Goal: Task Accomplishment & Management: Manage account settings

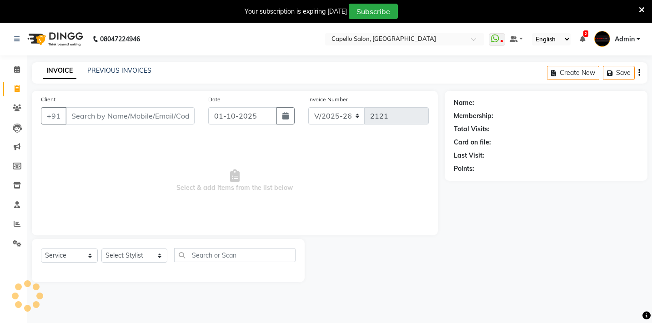
select select "810"
select select "service"
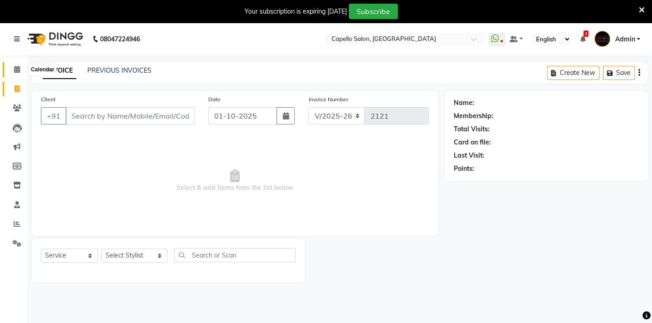
click at [19, 73] on icon at bounding box center [17, 69] width 6 height 7
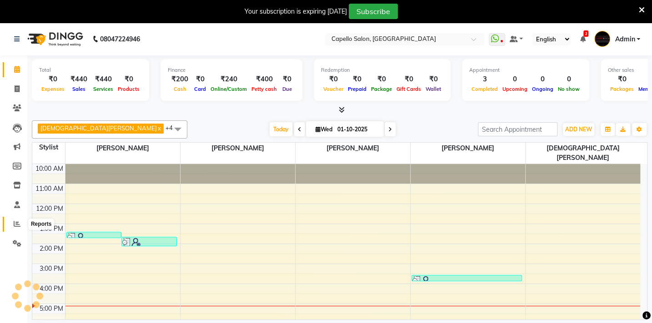
click at [15, 224] on icon at bounding box center [17, 224] width 7 height 7
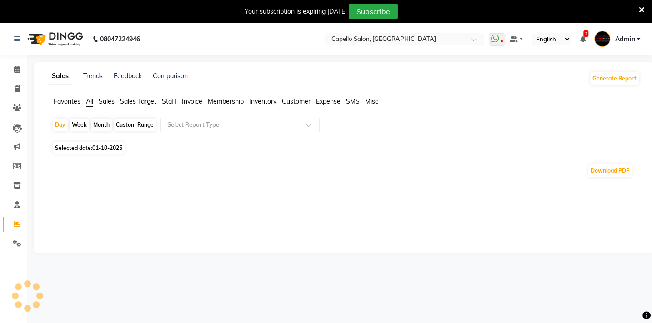
click at [65, 102] on span "Favorites" at bounding box center [67, 101] width 27 height 8
click at [180, 123] on input "text" at bounding box center [231, 125] width 131 height 9
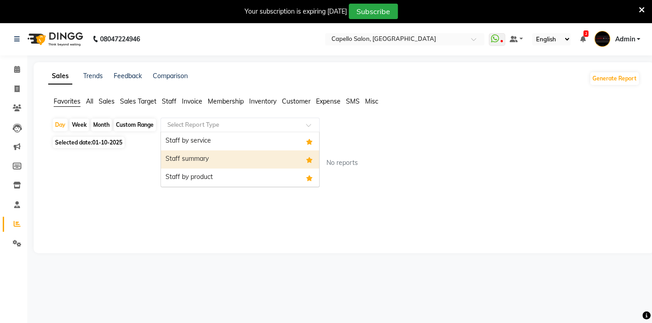
click at [179, 156] on div "Staff summary" at bounding box center [240, 160] width 158 height 18
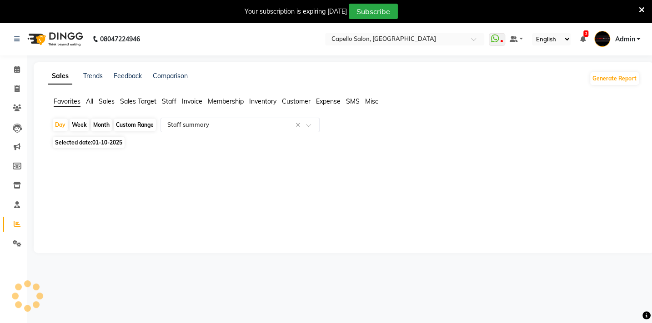
click at [102, 120] on div "Month" at bounding box center [101, 125] width 21 height 13
select select "full_report"
select select "csv"
click at [113, 141] on span "01-10-2025" at bounding box center [107, 142] width 30 height 7
select select "10"
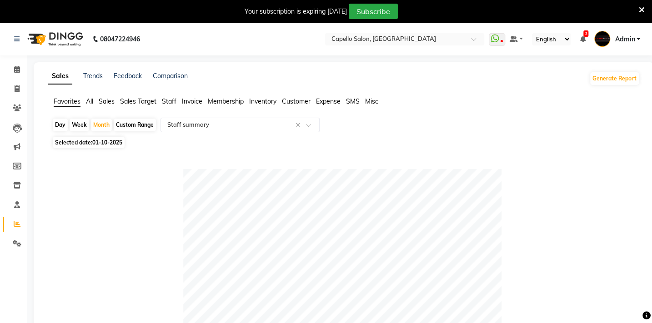
select select "2025"
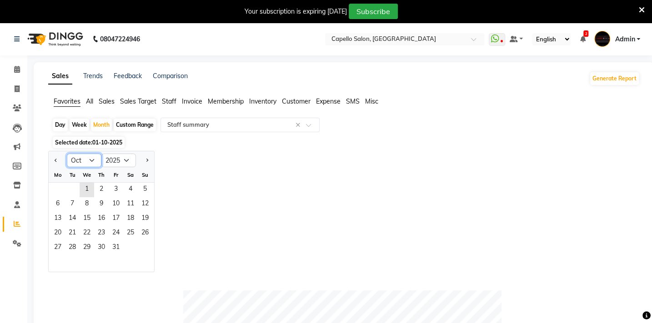
click at [91, 158] on select "Jan Feb Mar Apr May Jun [DATE] Aug Sep Oct Nov Dec" at bounding box center [84, 161] width 35 height 14
select select "9"
click at [67, 154] on select "Jan Feb Mar Apr May Jun [DATE] Aug Sep Oct Nov Dec" at bounding box center [84, 161] width 35 height 14
click at [117, 212] on span "19" at bounding box center [116, 219] width 15 height 15
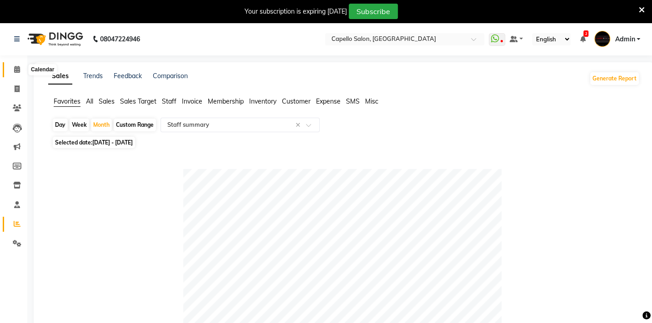
click at [19, 65] on span at bounding box center [17, 70] width 16 height 10
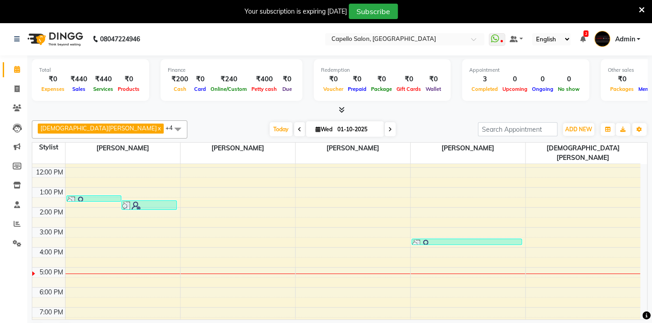
scroll to position [23, 0]
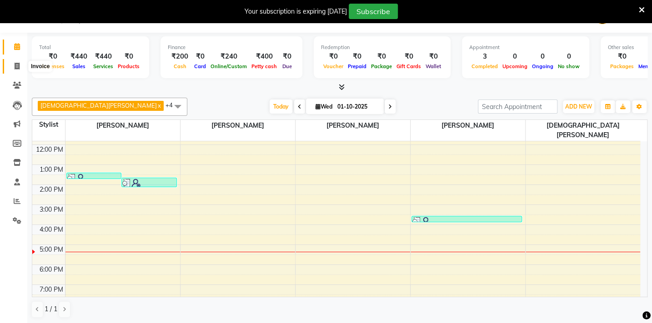
click at [17, 66] on icon at bounding box center [17, 66] width 5 height 7
select select "service"
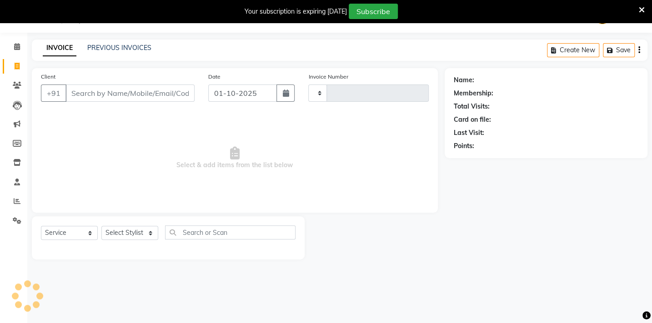
scroll to position [23, 0]
type input "2121"
select select "810"
click at [14, 44] on icon at bounding box center [17, 46] width 6 height 7
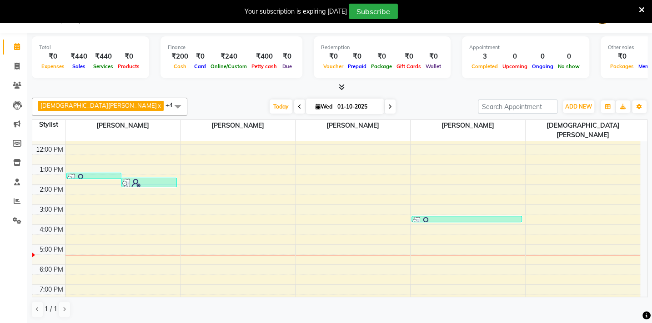
scroll to position [23, 0]
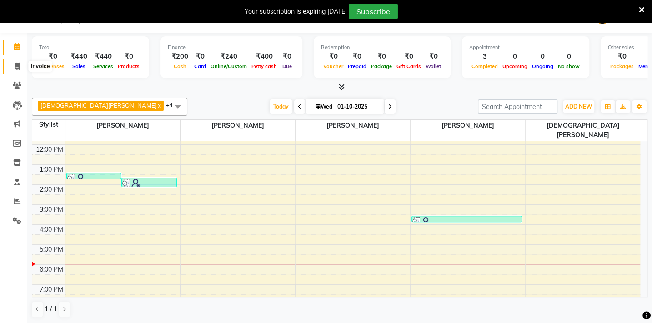
click at [15, 66] on icon at bounding box center [17, 66] width 5 height 7
select select "service"
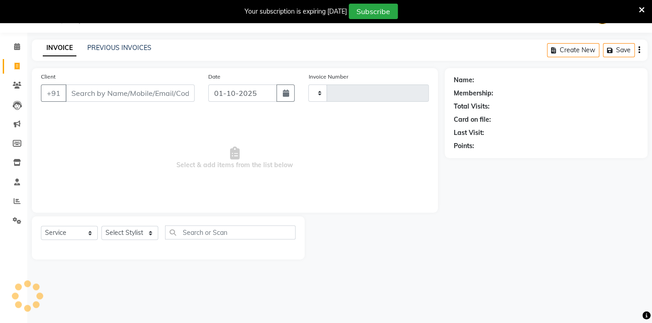
scroll to position [23, 0]
type input "2121"
select select "810"
click at [146, 230] on select "Select Stylist Admin [PERSON_NAME] BHARTI [PERSON_NAME] [PERSON_NAME] Gadhchiro…" at bounding box center [134, 233] width 66 height 14
select select "87526"
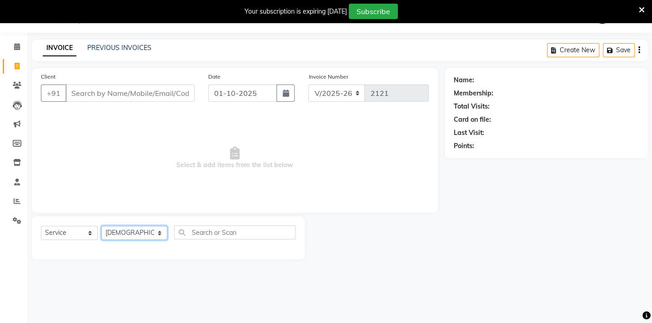
click at [101, 226] on select "Select Stylist Admin [PERSON_NAME] BHARTI [PERSON_NAME] [PERSON_NAME] Gadhchiro…" at bounding box center [134, 233] width 66 height 14
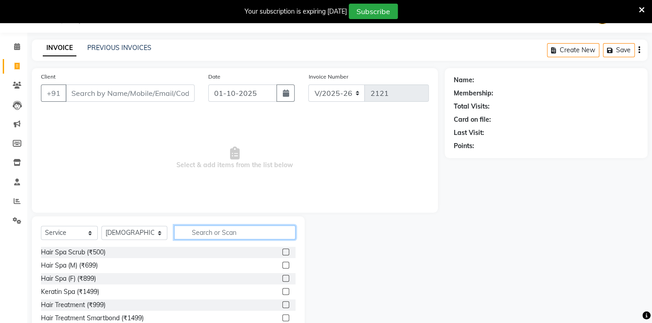
click at [207, 237] on input "text" at bounding box center [234, 233] width 121 height 14
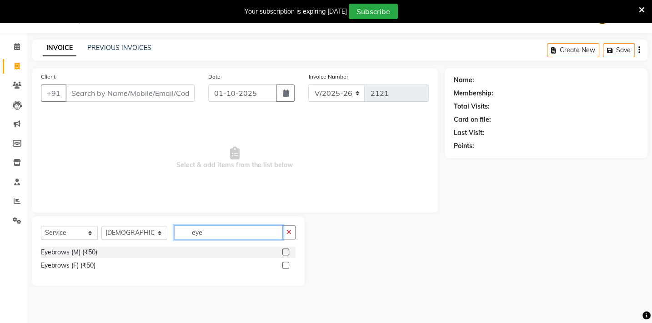
type input "eye"
click at [287, 270] on div at bounding box center [285, 267] width 6 height 10
click at [287, 267] on label at bounding box center [285, 265] width 7 height 7
click at [287, 267] on input "checkbox" at bounding box center [285, 266] width 6 height 6
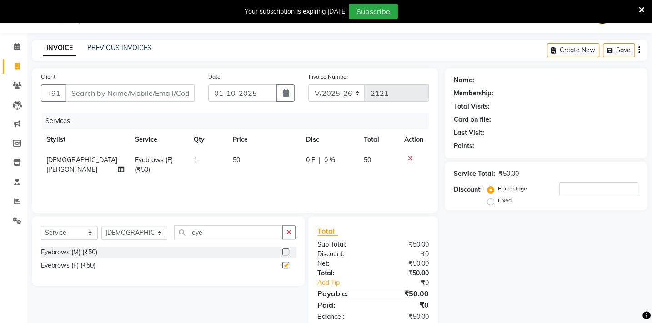
checkbox input "false"
click at [97, 96] on input "Client" at bounding box center [129, 93] width 129 height 17
type input "8"
type input "0"
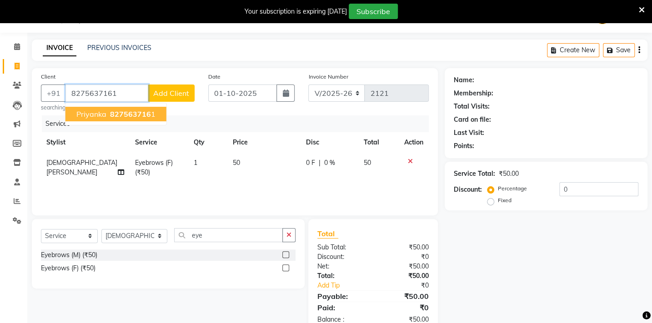
type input "8275637161"
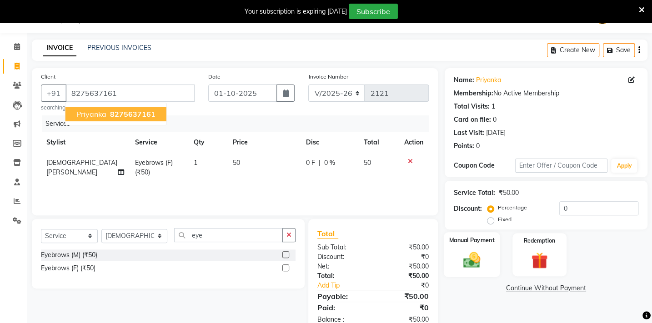
click at [479, 259] on img at bounding box center [472, 260] width 28 height 20
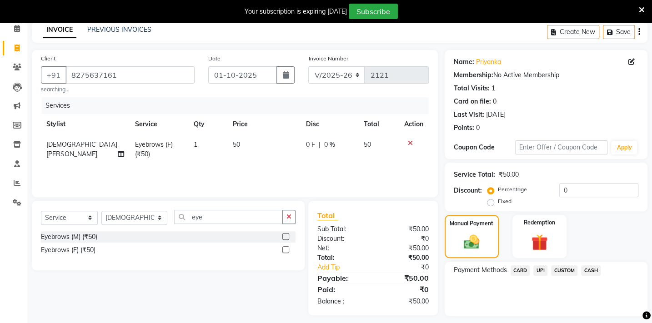
scroll to position [66, 0]
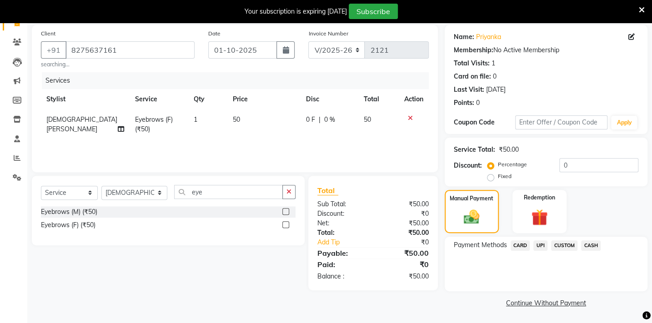
click at [591, 244] on span "CASH" at bounding box center [591, 246] width 20 height 10
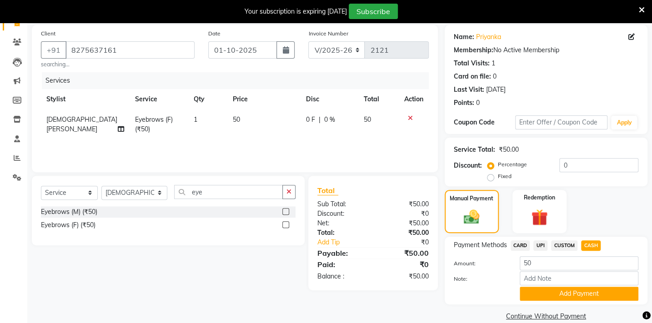
scroll to position [79, 0]
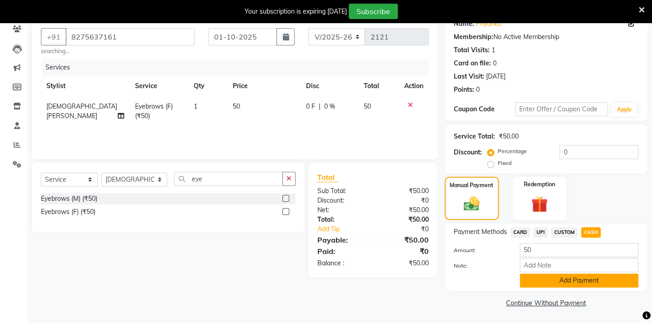
click at [582, 287] on button "Add Payment" at bounding box center [579, 281] width 119 height 14
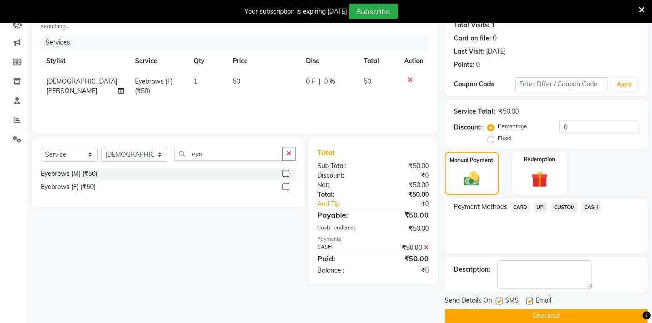
scroll to position [117, 0]
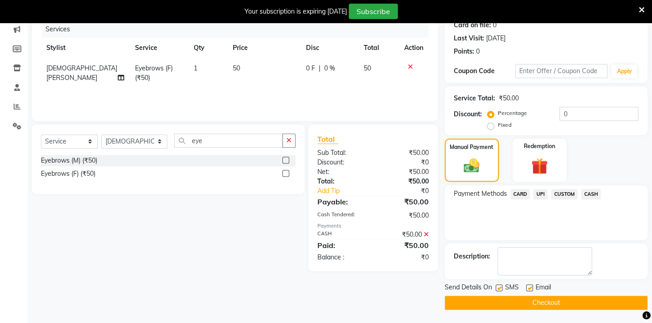
drag, startPoint x: 583, startPoint y: 300, endPoint x: 586, endPoint y: 272, distance: 28.8
click at [584, 299] on button "Checkout" at bounding box center [546, 303] width 203 height 14
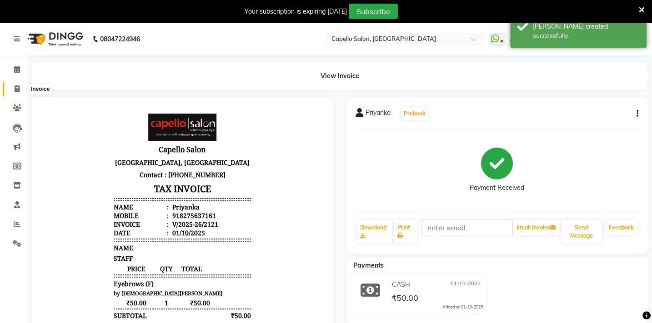
click at [11, 90] on span at bounding box center [17, 89] width 16 height 10
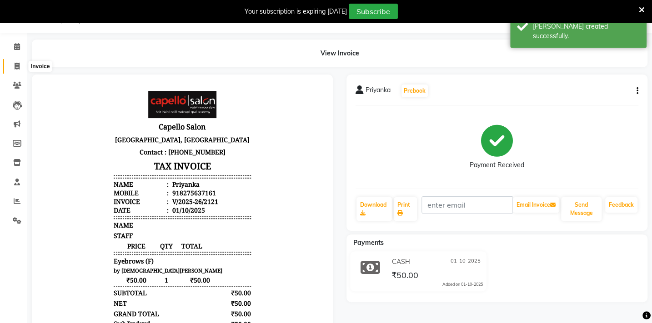
select select "service"
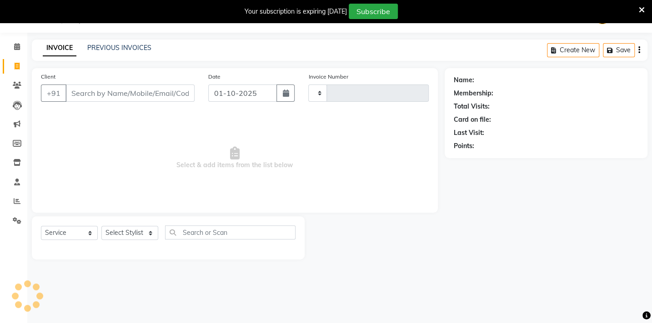
type input "2122"
select select "810"
click at [146, 96] on input "Client" at bounding box center [129, 93] width 129 height 17
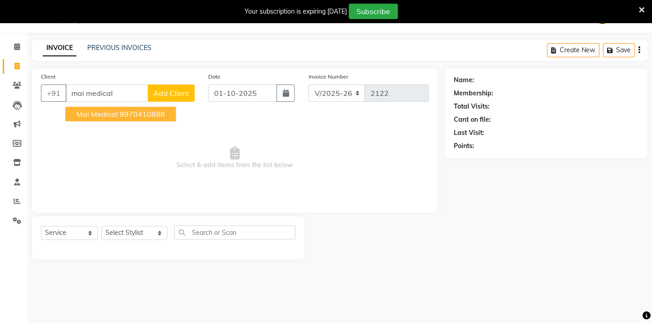
click at [126, 112] on ngb-highlight "9970410888" at bounding box center [142, 114] width 45 height 9
type input "9970410888"
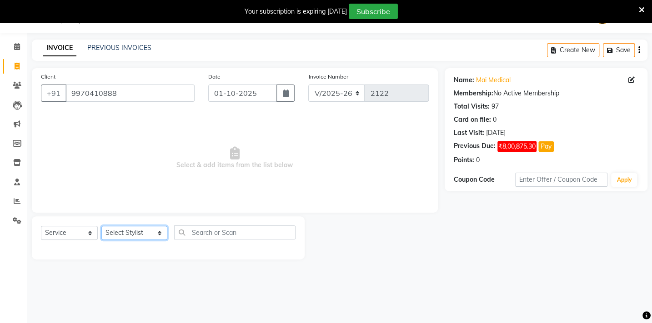
click at [132, 235] on select "Select Stylist Admin [PERSON_NAME] BHARTI [PERSON_NAME] [PERSON_NAME] Gadhchiro…" at bounding box center [134, 233] width 66 height 14
select select "35790"
click at [101, 226] on select "Select Stylist Admin [PERSON_NAME] BHARTI [PERSON_NAME] [PERSON_NAME] Gadhchiro…" at bounding box center [134, 233] width 66 height 14
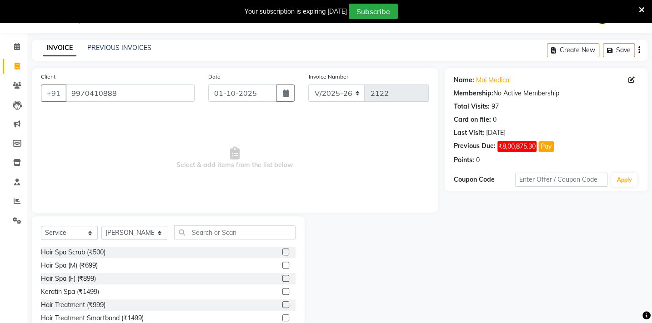
click at [195, 218] on div "Select Service Product Membership Package Voucher Prepaid Gift Card Select Styl…" at bounding box center [168, 283] width 273 height 134
click at [226, 230] on input "text" at bounding box center [234, 233] width 121 height 14
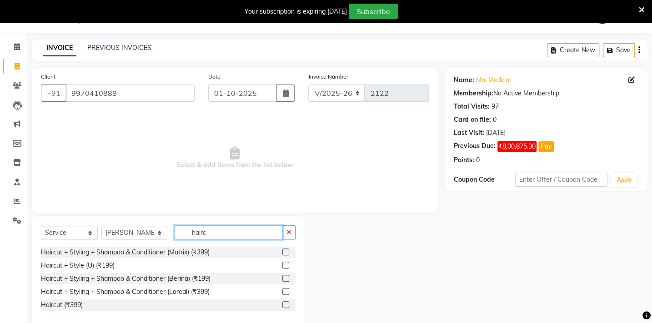
type input "hairc"
click at [287, 265] on label at bounding box center [285, 265] width 7 height 7
click at [287, 265] on input "checkbox" at bounding box center [285, 266] width 6 height 6
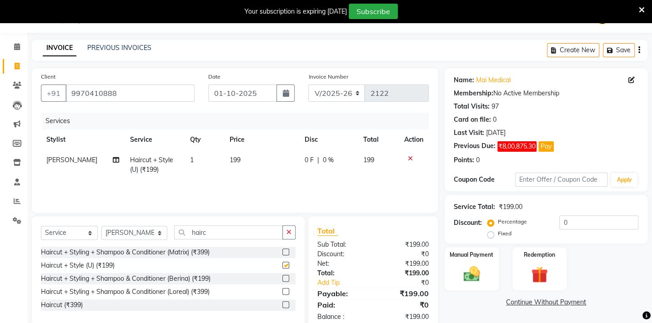
checkbox input "false"
click at [224, 153] on td "199" at bounding box center [261, 165] width 75 height 30
select select "35790"
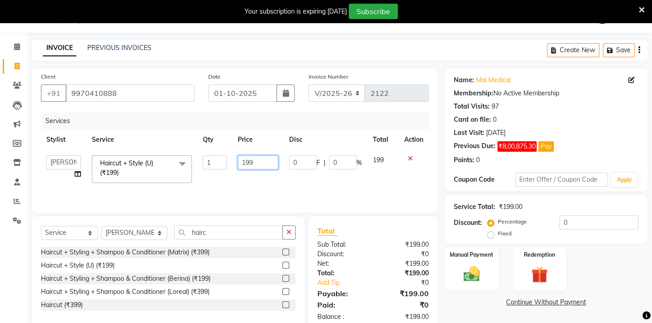
drag, startPoint x: 264, startPoint y: 161, endPoint x: 196, endPoint y: 167, distance: 68.0
click at [196, 167] on tr "Admin [PERSON_NAME] BHARTI [PERSON_NAME] [PERSON_NAME] Gadhchiroli [PERSON_NAME…" at bounding box center [235, 169] width 388 height 39
type input "200"
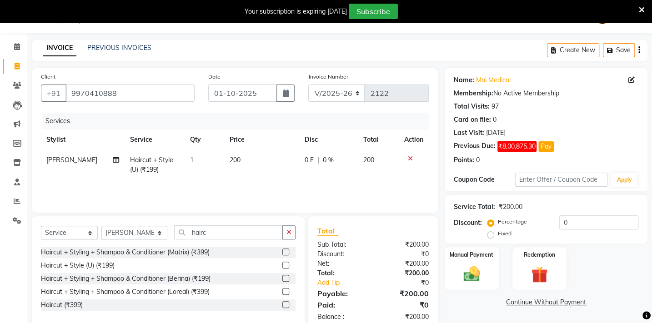
click at [241, 183] on div "Services Stylist Service Qty Price Disc Total Action [PERSON_NAME] Haircut + St…" at bounding box center [235, 158] width 388 height 91
drag, startPoint x: 571, startPoint y: 219, endPoint x: 547, endPoint y: 225, distance: 25.2
click at [547, 225] on div "Percentage Fixed 0" at bounding box center [563, 228] width 149 height 25
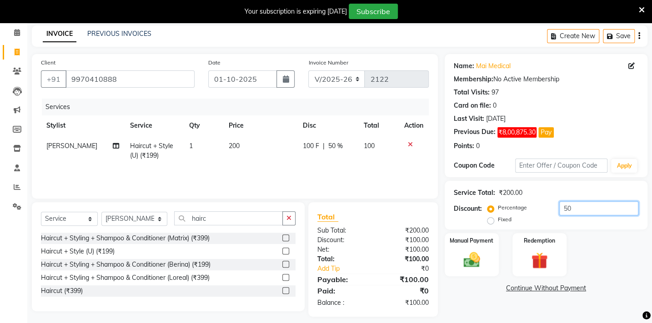
scroll to position [44, 0]
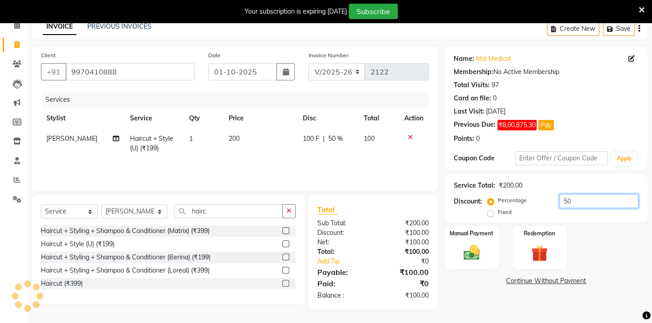
type input "50"
click at [588, 265] on div "Manual Payment Redemption" at bounding box center [546, 247] width 216 height 43
click at [493, 249] on div "Manual Payment" at bounding box center [471, 247] width 56 height 45
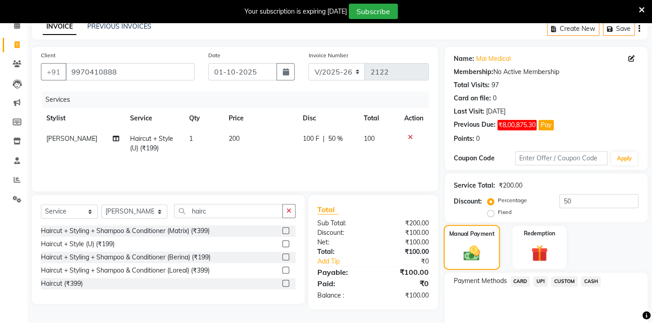
scroll to position [80, 0]
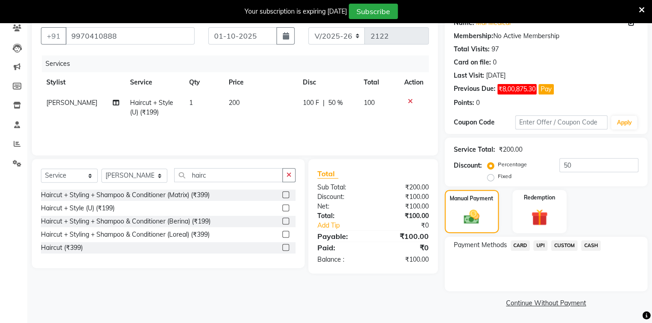
click at [583, 244] on span "CASH" at bounding box center [591, 246] width 20 height 10
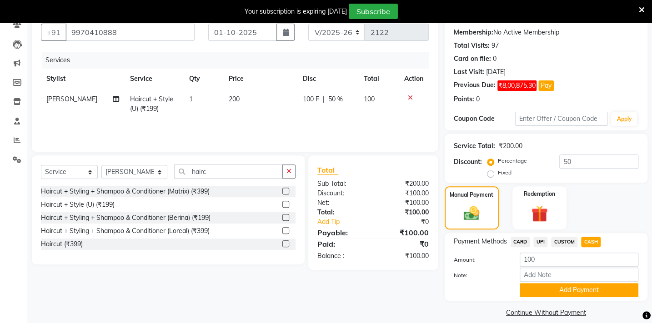
scroll to position [94, 0]
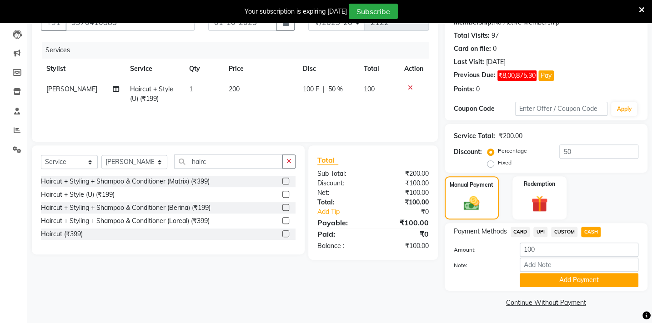
drag, startPoint x: 584, startPoint y: 293, endPoint x: 585, endPoint y: 272, distance: 20.9
click at [584, 286] on div "Name: Mai Medical Membership: No Active Membership Total Visits: 97 Card on fil…" at bounding box center [550, 153] width 210 height 312
click at [585, 272] on div "Note:" at bounding box center [546, 265] width 198 height 15
click at [585, 281] on button "Add Payment" at bounding box center [579, 280] width 119 height 14
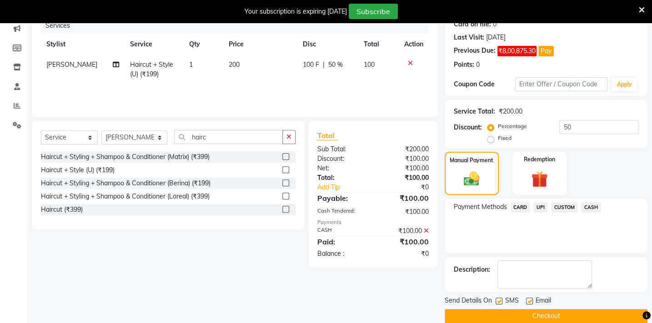
scroll to position [131, 0]
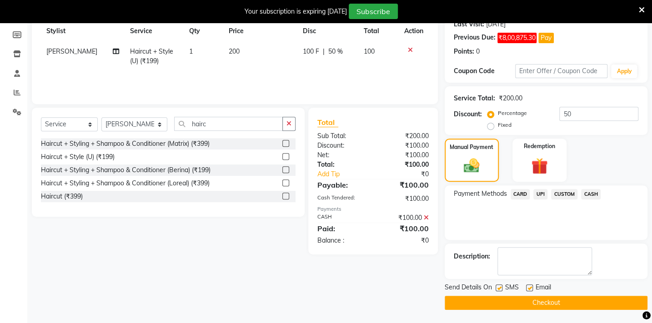
click at [582, 307] on button "Checkout" at bounding box center [546, 303] width 203 height 14
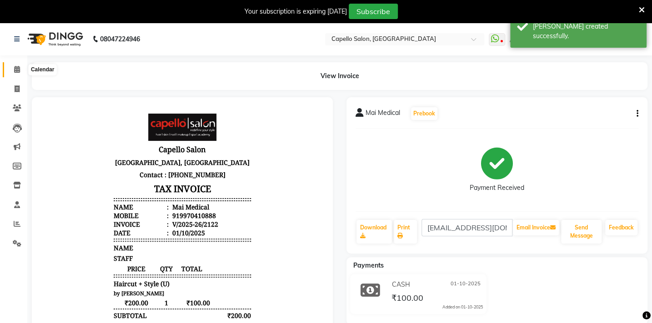
click at [15, 70] on icon at bounding box center [17, 69] width 6 height 7
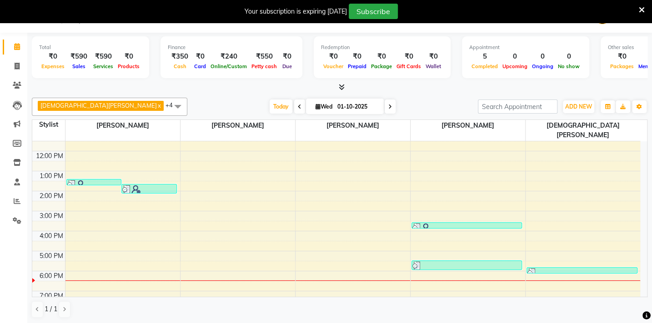
scroll to position [53, 0]
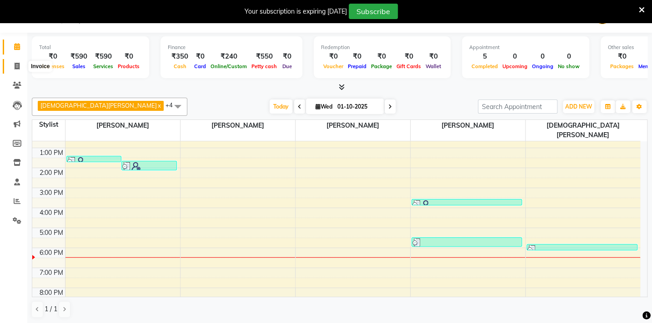
click at [18, 63] on icon at bounding box center [17, 66] width 5 height 7
select select "service"
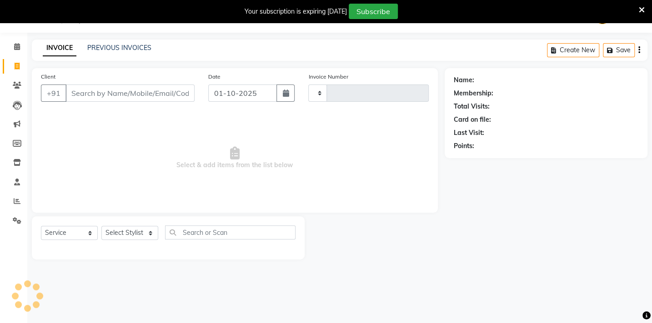
scroll to position [23, 0]
drag, startPoint x: 142, startPoint y: 243, endPoint x: 143, endPoint y: 238, distance: 5.5
click at [143, 241] on div "Select Service Product Membership Package Voucher Prepaid Gift Card Select Styl…" at bounding box center [168, 236] width 255 height 21
type input "2123"
select select "810"
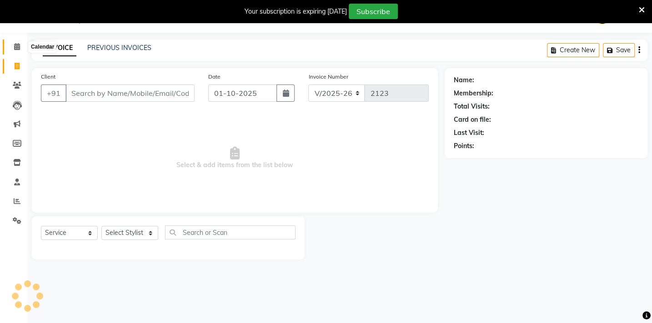
click at [17, 47] on icon at bounding box center [17, 46] width 6 height 7
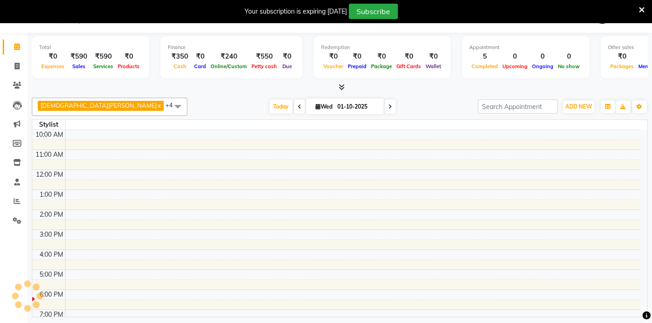
click at [341, 86] on icon at bounding box center [342, 87] width 6 height 7
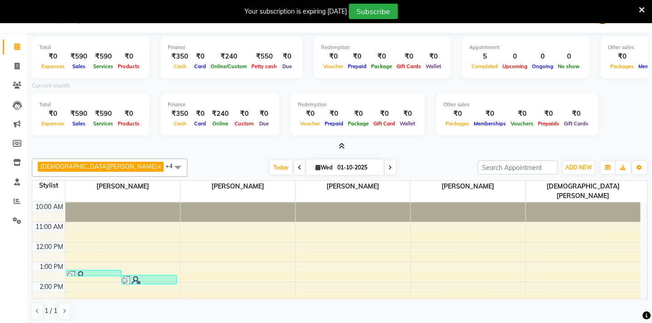
scroll to position [25, 0]
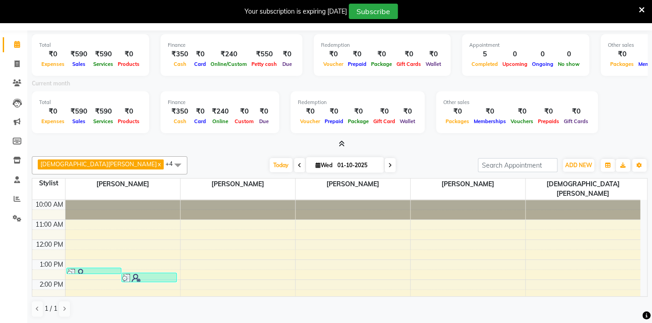
click at [343, 147] on span at bounding box center [340, 145] width 10 height 10
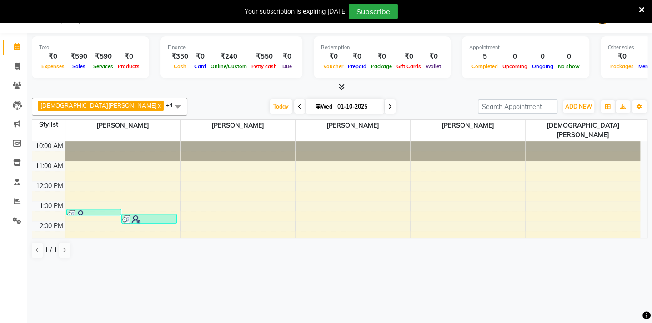
scroll to position [23, 0]
click at [22, 203] on span at bounding box center [17, 201] width 16 height 10
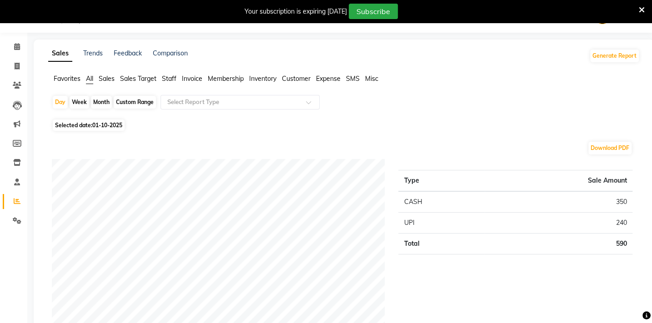
click at [103, 101] on div "Month" at bounding box center [101, 102] width 21 height 13
select select "10"
select select "2025"
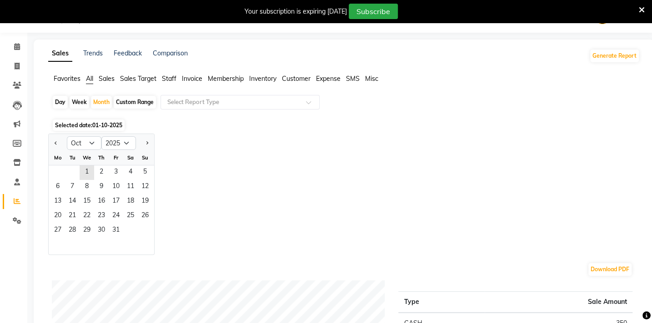
click at [51, 141] on div at bounding box center [58, 143] width 18 height 15
click at [56, 145] on button "Previous month" at bounding box center [55, 143] width 7 height 15
select select "9"
click at [56, 171] on span "1" at bounding box center [57, 173] width 15 height 15
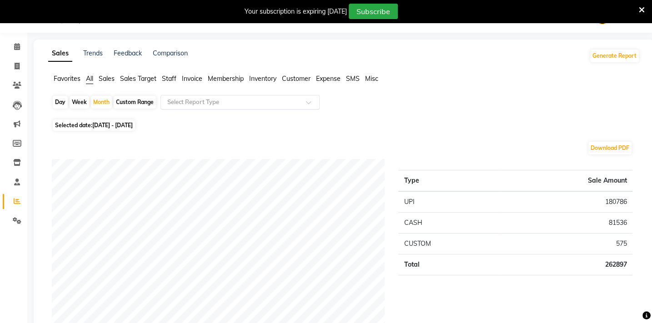
click at [184, 106] on div "Select Report Type" at bounding box center [193, 102] width 52 height 9
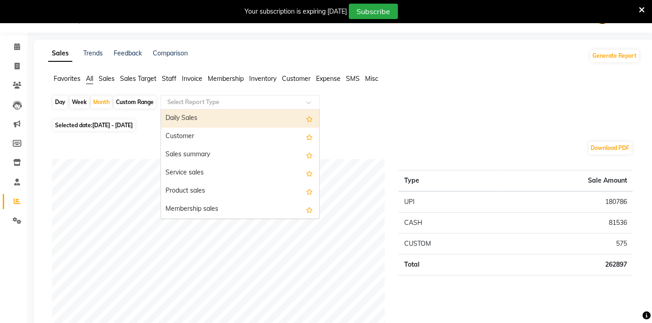
click at [67, 77] on span "Favorites" at bounding box center [67, 79] width 27 height 8
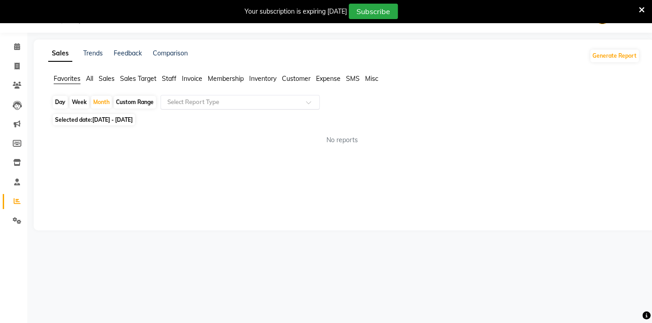
click at [193, 106] on input "text" at bounding box center [231, 102] width 131 height 9
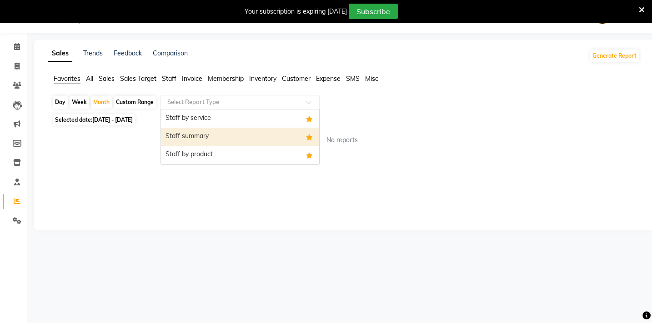
click at [191, 136] on div "Staff summary" at bounding box center [240, 137] width 158 height 18
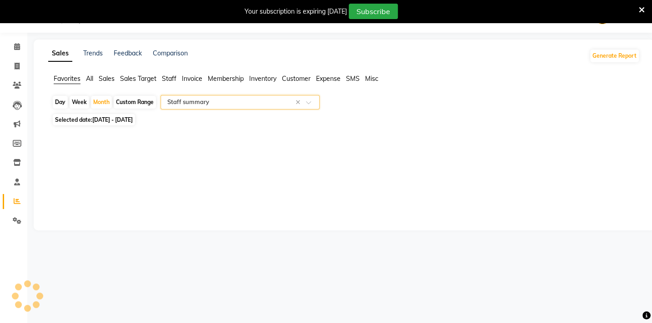
select select "full_report"
select select "csv"
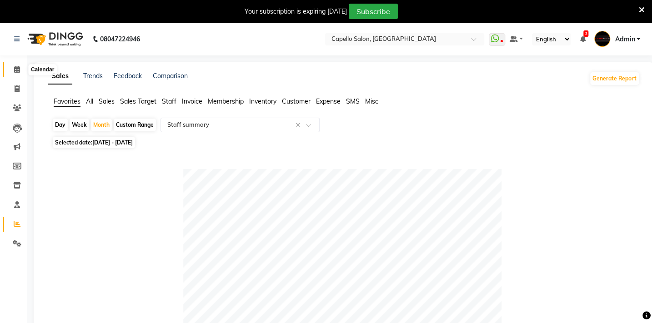
click at [17, 71] on icon at bounding box center [17, 69] width 6 height 7
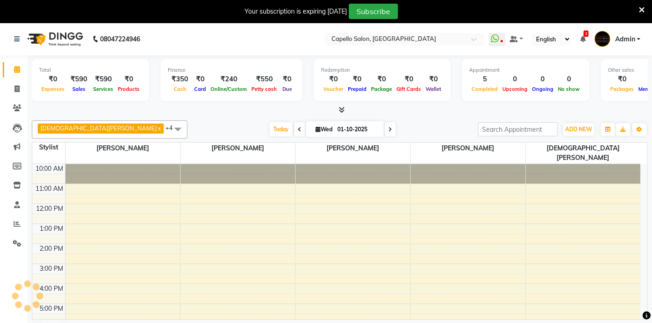
scroll to position [36, 0]
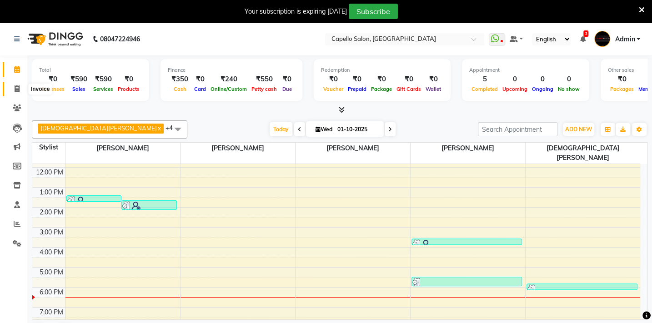
click at [18, 86] on icon at bounding box center [17, 88] width 5 height 7
select select "service"
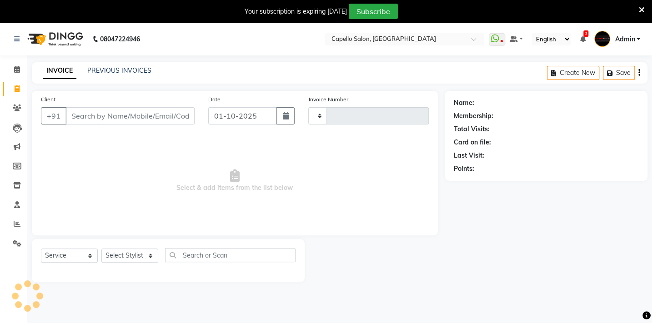
type input "2123"
select select "810"
click at [149, 255] on select "Select Stylist" at bounding box center [129, 256] width 57 height 14
select select "40719"
click at [101, 249] on select "Select Stylist Admin [PERSON_NAME] BHARTI [PERSON_NAME] [PERSON_NAME] Gadhchiro…" at bounding box center [134, 256] width 66 height 14
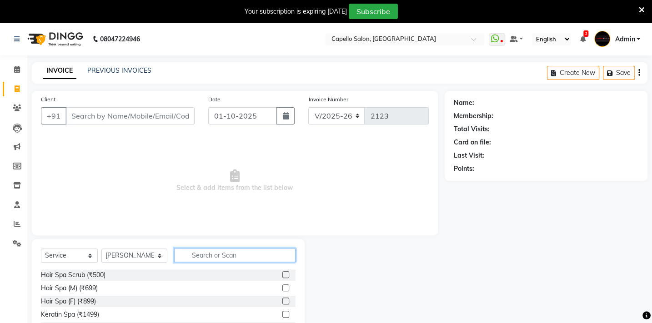
click at [206, 251] on input "text" at bounding box center [234, 255] width 121 height 14
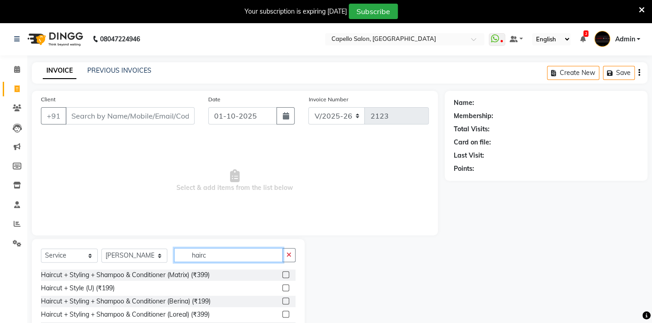
type input "hairc"
click at [285, 287] on label at bounding box center [285, 288] width 7 height 7
click at [285, 287] on input "checkbox" at bounding box center [285, 289] width 6 height 6
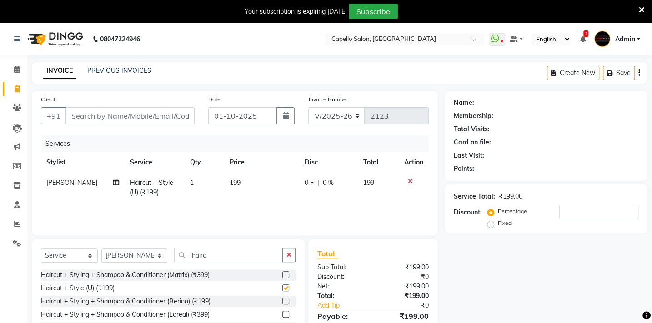
checkbox input "false"
drag, startPoint x: 205, startPoint y: 256, endPoint x: 161, endPoint y: 258, distance: 44.1
click at [161, 258] on div "Select Service Product Membership Package Voucher Prepaid Gift Card Select Styl…" at bounding box center [168, 258] width 255 height 21
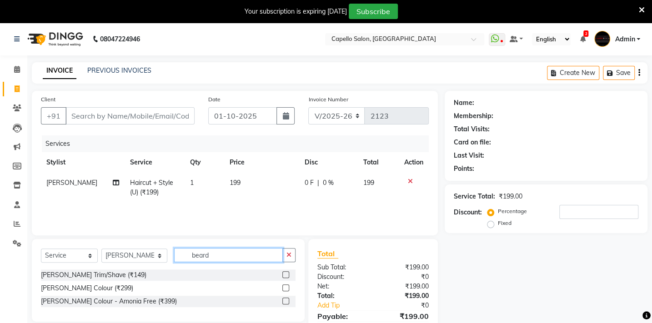
type input "beard"
click at [285, 277] on label at bounding box center [285, 275] width 7 height 7
click at [285, 277] on input "checkbox" at bounding box center [285, 275] width 6 height 6
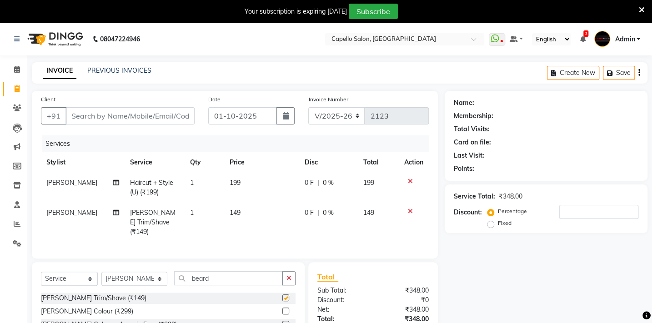
checkbox input "false"
click at [236, 181] on span "199" at bounding box center [235, 183] width 11 height 8
select select "40719"
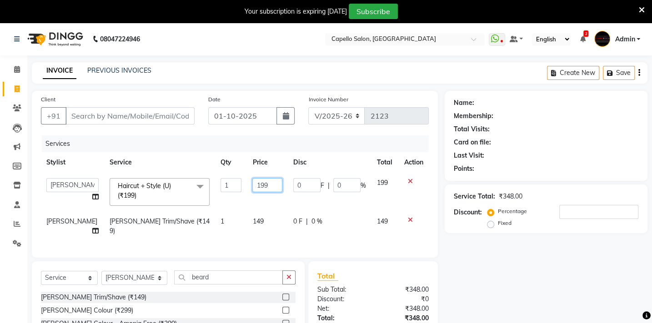
drag, startPoint x: 286, startPoint y: 182, endPoint x: 227, endPoint y: 180, distance: 58.7
click at [227, 180] on tr "Admin [PERSON_NAME] BHARTI [PERSON_NAME] [PERSON_NAME] Gadhchiroli [PERSON_NAME…" at bounding box center [235, 192] width 388 height 39
type input "200"
click at [253, 223] on td "149" at bounding box center [267, 226] width 40 height 30
select select "40719"
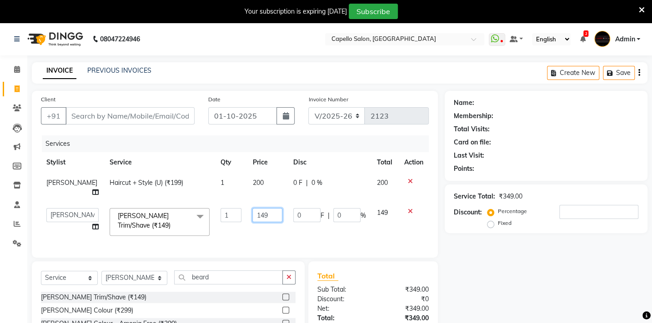
drag, startPoint x: 265, startPoint y: 214, endPoint x: 201, endPoint y: 126, distance: 108.7
click at [228, 195] on tbody "[PERSON_NAME] Haircut + Style (U) (₹199) 1 200 0 F | 0 % 200 Admin [PERSON_NAME…" at bounding box center [235, 207] width 388 height 69
type input "200"
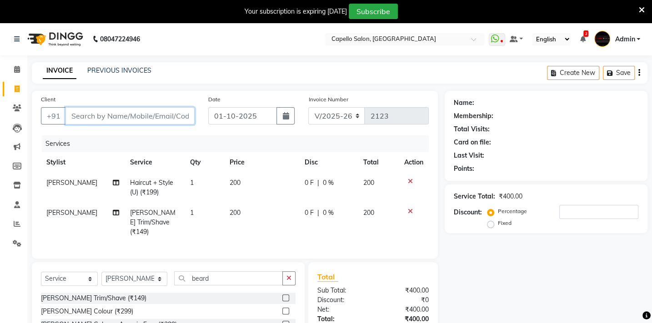
click at [97, 117] on input "Client" at bounding box center [129, 115] width 129 height 17
type input "a"
type input "0"
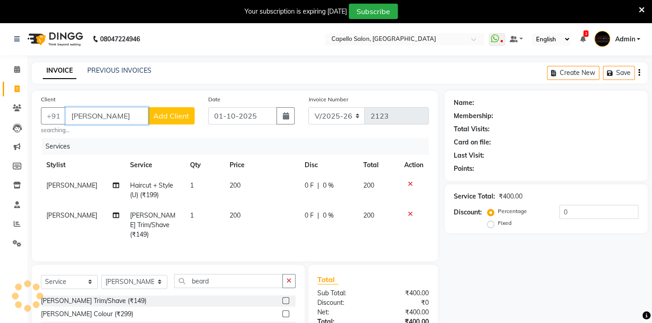
type input "avinash"
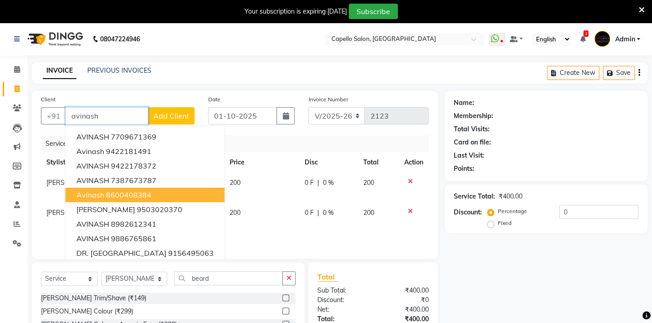
drag, startPoint x: 116, startPoint y: 119, endPoint x: 41, endPoint y: 137, distance: 76.8
click at [41, 137] on div "Client +91 avinash AVINASH 7709671369 avinash 9422181491 AVINASH 9422178372 AVI…" at bounding box center [235, 175] width 406 height 168
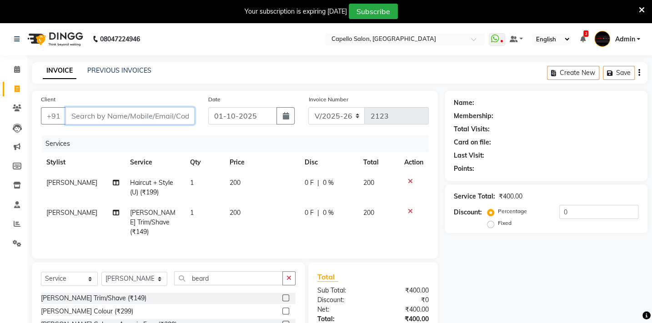
click at [100, 114] on input "Client" at bounding box center [129, 115] width 129 height 17
click at [130, 272] on select "Select Stylist Admin [PERSON_NAME] BHARTI [PERSON_NAME] [PERSON_NAME] Gadhchiro…" at bounding box center [134, 279] width 66 height 14
select select "35790"
click at [101, 272] on select "Select Stylist Admin [PERSON_NAME] BHARTI [PERSON_NAME] [PERSON_NAME] Gadhchiro…" at bounding box center [134, 279] width 66 height 14
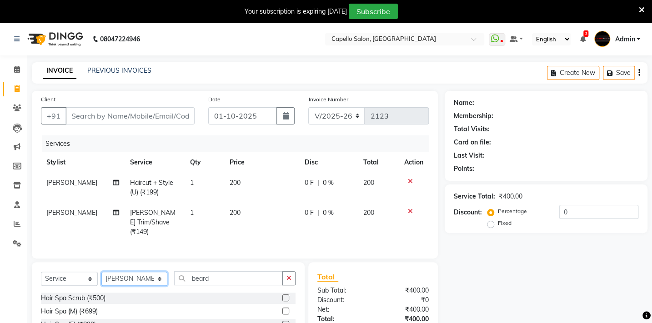
scroll to position [82, 0]
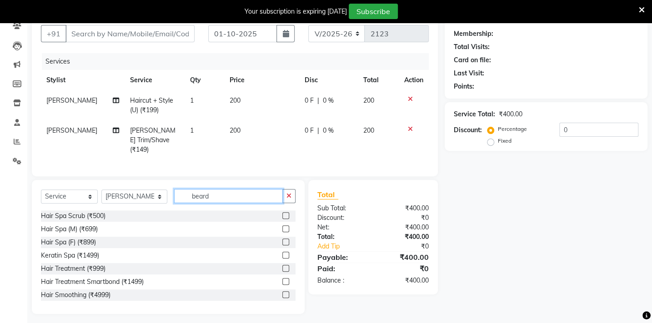
click at [222, 191] on input "beard" at bounding box center [228, 196] width 109 height 14
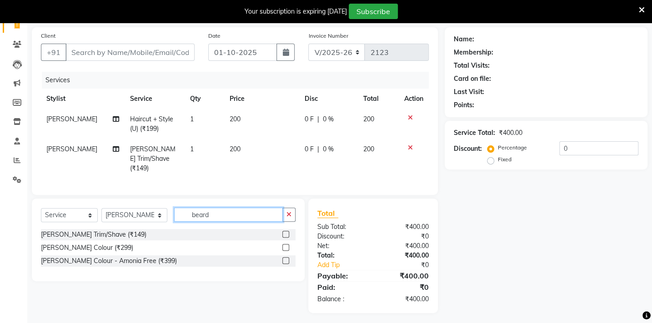
type input "beard"
click at [284, 234] on label at bounding box center [285, 234] width 7 height 7
click at [284, 234] on input "checkbox" at bounding box center [285, 235] width 6 height 6
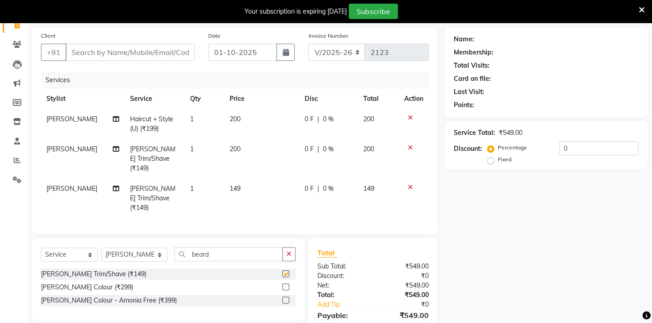
checkbox input "false"
click at [234, 185] on span "149" at bounding box center [235, 189] width 11 height 8
select select "35790"
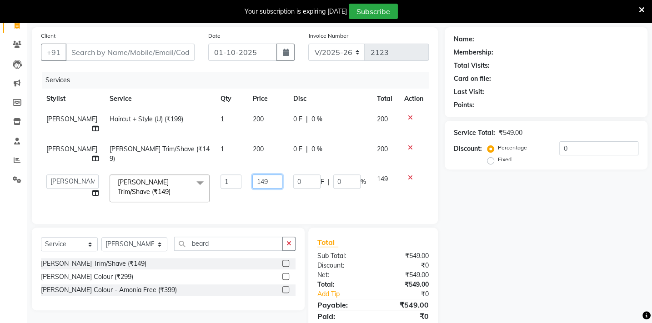
drag, startPoint x: 276, startPoint y: 174, endPoint x: 220, endPoint y: 182, distance: 56.6
click at [220, 182] on tr "Admin [PERSON_NAME] BHARTI [PERSON_NAME] [PERSON_NAME] Gadhchiroli [PERSON_NAME…" at bounding box center [235, 188] width 388 height 39
type input "200"
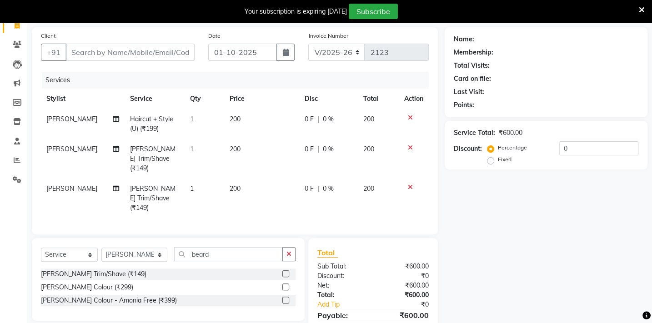
click at [251, 201] on div "Services Stylist Service Qty Price Disc Total Action [PERSON_NAME] Haircut + St…" at bounding box center [235, 149] width 388 height 154
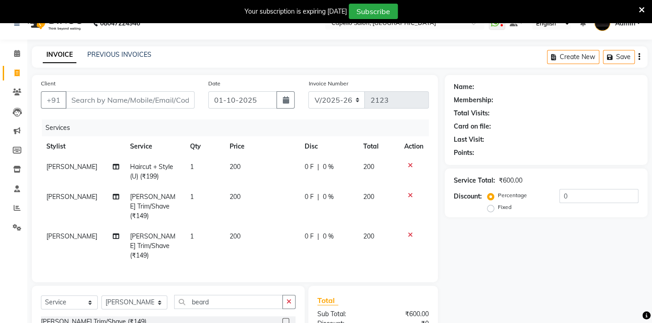
scroll to position [0, 0]
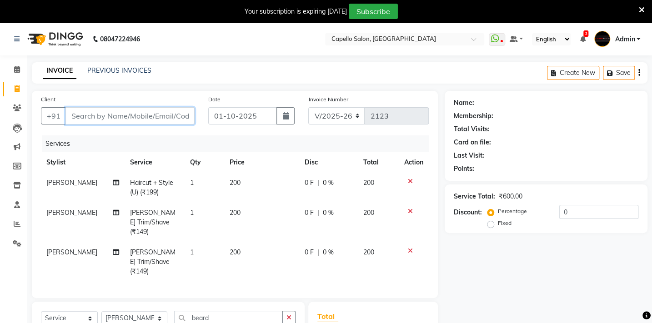
click at [80, 122] on input "Client" at bounding box center [129, 115] width 129 height 17
type input "9527762781"
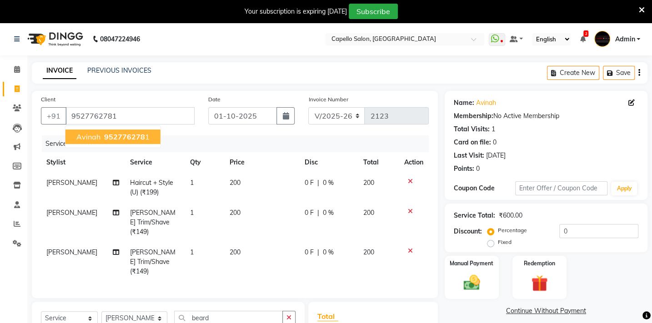
click at [409, 248] on icon at bounding box center [410, 251] width 5 height 6
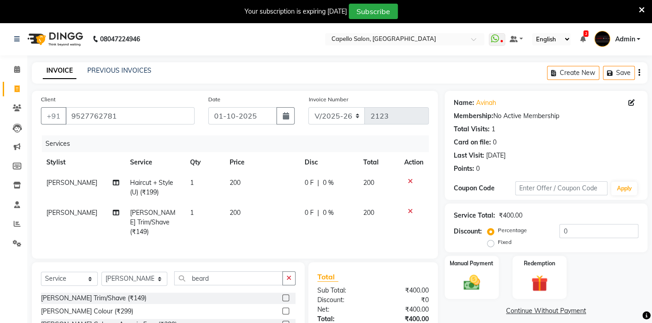
click at [190, 211] on span "1" at bounding box center [192, 213] width 4 height 8
select select "40719"
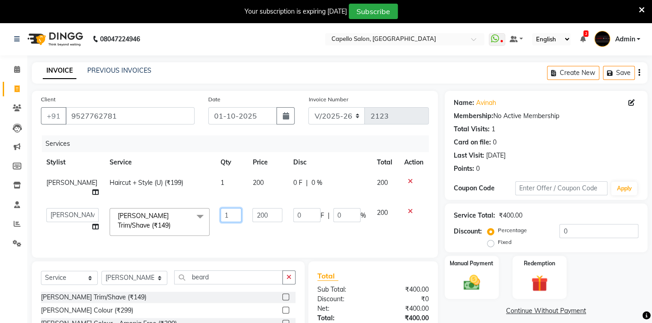
drag, startPoint x: 223, startPoint y: 213, endPoint x: 212, endPoint y: 213, distance: 11.4
click at [221, 213] on input "1" at bounding box center [231, 215] width 21 height 14
type input "2"
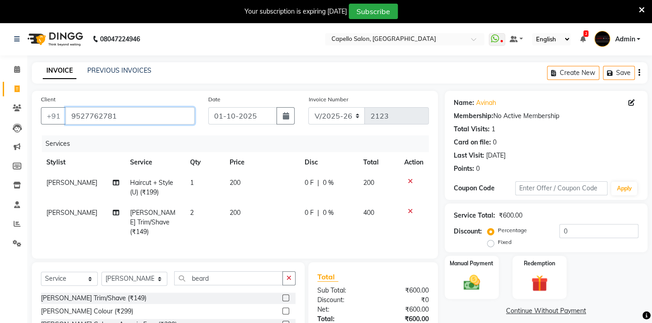
click at [150, 116] on input "9527762781" at bounding box center [129, 115] width 129 height 17
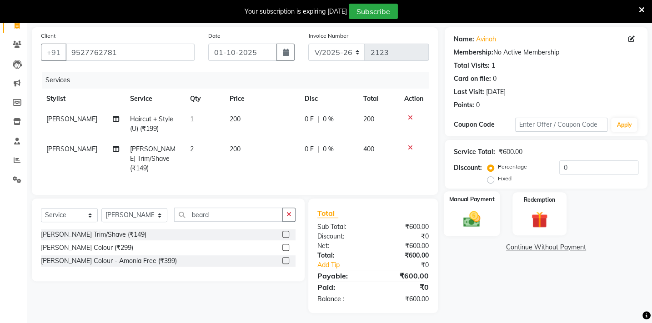
click at [478, 225] on img at bounding box center [472, 219] width 28 height 20
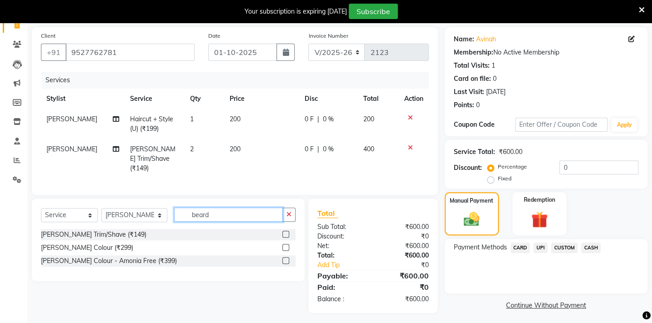
drag, startPoint x: 218, startPoint y: 211, endPoint x: 161, endPoint y: 209, distance: 56.4
click at [161, 209] on div "Select Service Product Membership Package Voucher Prepaid Gift Card Select Styl…" at bounding box center [168, 218] width 255 height 21
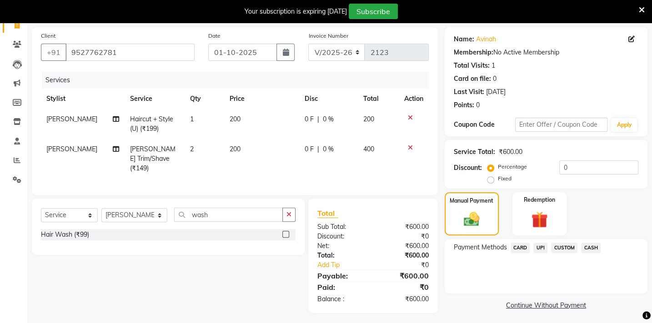
click at [409, 117] on icon at bounding box center [410, 118] width 5 height 6
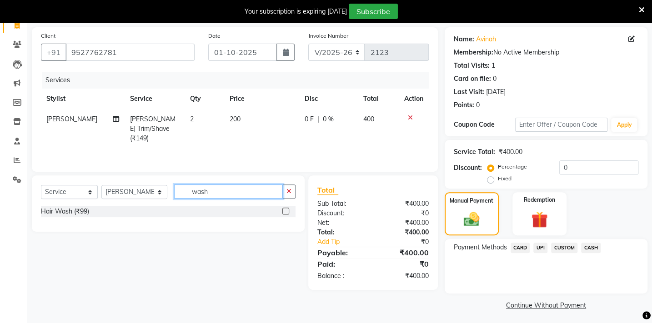
drag, startPoint x: 221, startPoint y: 192, endPoint x: 150, endPoint y: 190, distance: 71.0
click at [150, 190] on div "Select Service Product Membership Package Voucher Prepaid Gift Card Select Styl…" at bounding box center [168, 195] width 255 height 21
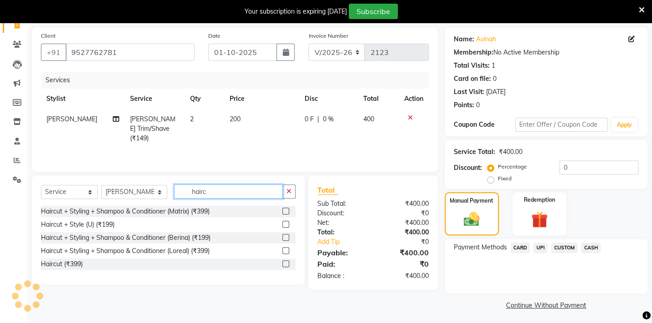
type input "hairc"
click at [288, 211] on label at bounding box center [285, 211] width 7 height 7
click at [288, 211] on input "checkbox" at bounding box center [285, 212] width 6 height 6
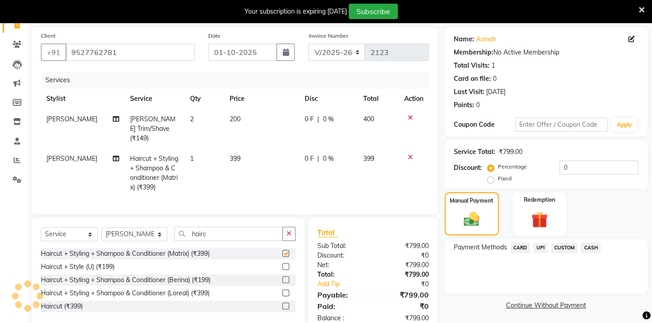
checkbox input "false"
click at [233, 155] on span "399" at bounding box center [235, 159] width 11 height 8
select select "35790"
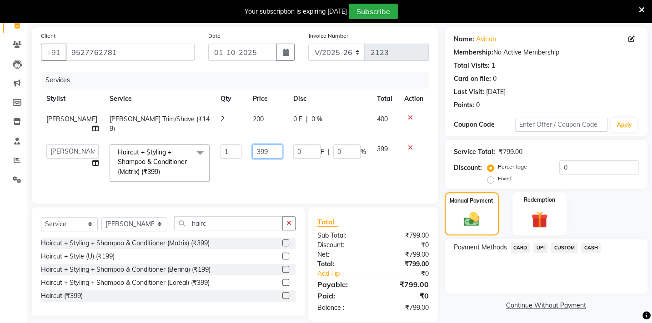
drag, startPoint x: 260, startPoint y: 150, endPoint x: 210, endPoint y: 150, distance: 50.0
click at [210, 150] on tr "Admin [PERSON_NAME] BHARTI [PERSON_NAME] [PERSON_NAME] Gadhchiroli [PERSON_NAME…" at bounding box center [235, 163] width 388 height 48
type input "400"
click at [218, 174] on td "1" at bounding box center [231, 163] width 32 height 48
select select "35790"
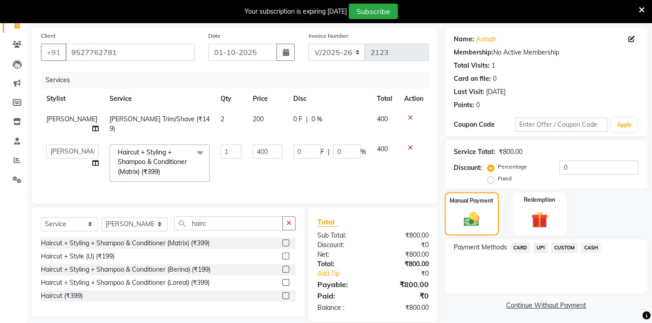
scroll to position [82, 0]
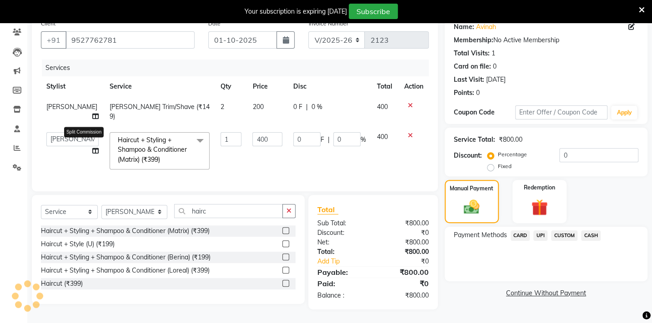
click at [92, 148] on icon at bounding box center [95, 151] width 6 height 6
select select "35790"
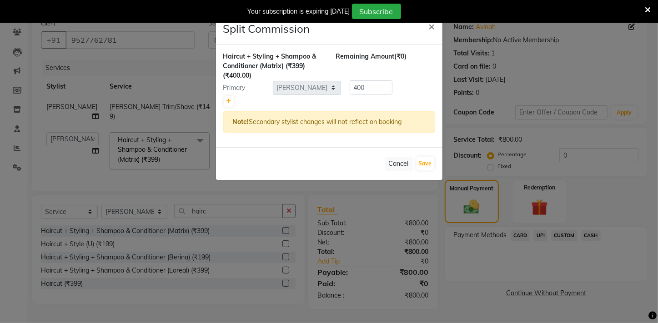
click at [40, 155] on ngb-modal-window "Split Commission × Haircut + Styling + Shampoo & Conditioner (Matrix) (₹399) (₹…" at bounding box center [329, 161] width 658 height 323
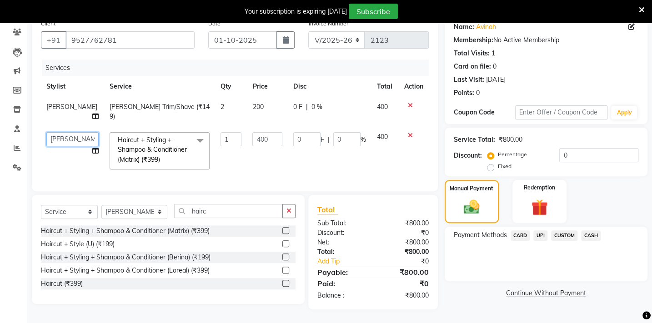
click at [63, 135] on select "Admin [PERSON_NAME] BHARTI [PERSON_NAME] [PERSON_NAME] Gadhchiroli [PERSON_NAME…" at bounding box center [72, 139] width 52 height 14
select select "40719"
click at [590, 231] on span "CASH" at bounding box center [591, 236] width 20 height 10
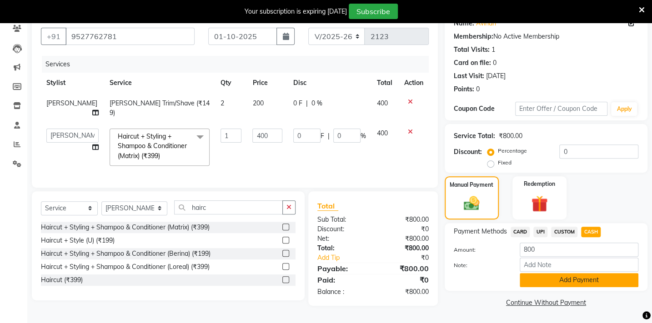
click at [575, 282] on button "Add Payment" at bounding box center [579, 280] width 119 height 14
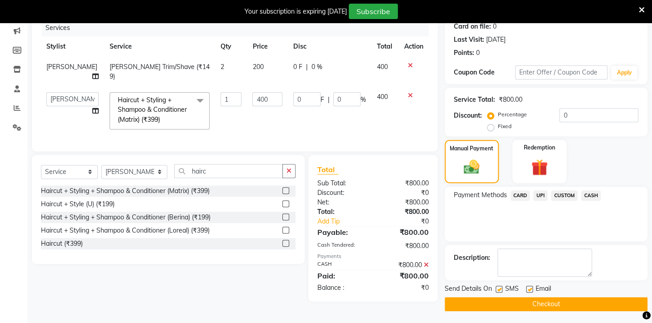
scroll to position [117, 0]
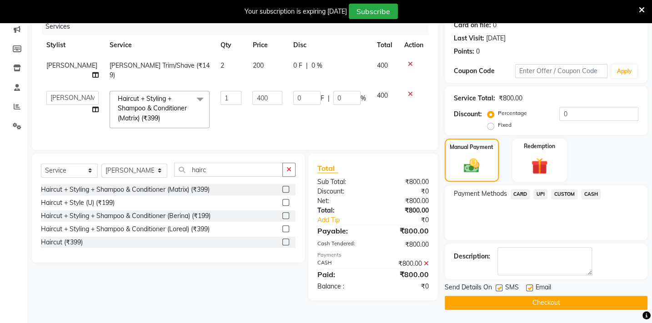
click at [565, 301] on button "Checkout" at bounding box center [546, 303] width 203 height 14
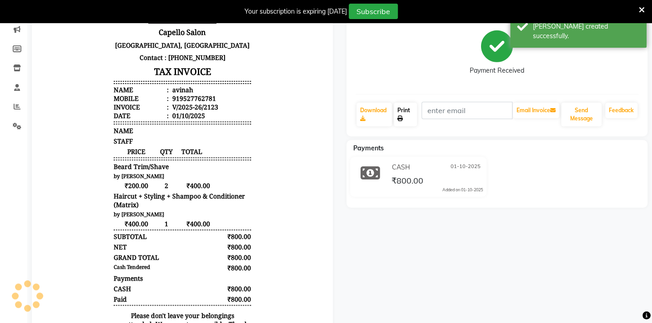
click at [401, 113] on link "Print" at bounding box center [405, 115] width 23 height 24
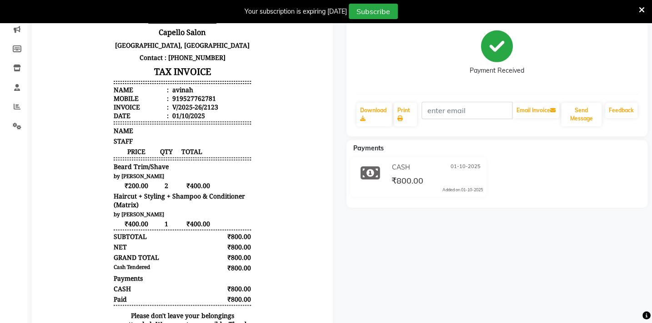
click at [639, 10] on icon at bounding box center [642, 10] width 6 height 8
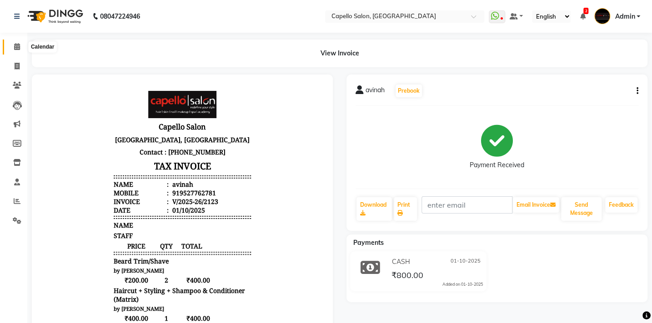
click at [16, 49] on icon at bounding box center [17, 46] width 6 height 7
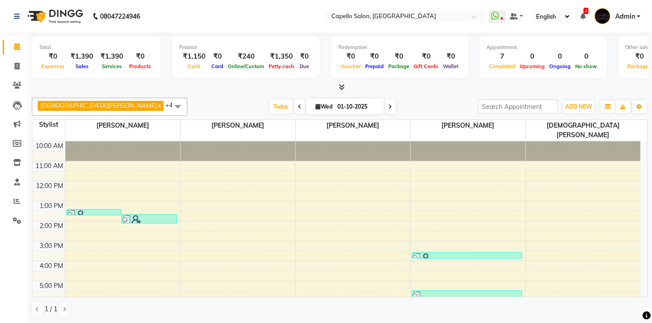
click at [18, 45] on icon at bounding box center [17, 46] width 6 height 7
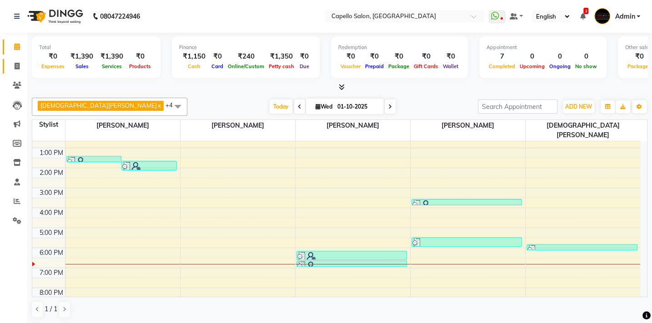
click at [15, 67] on icon at bounding box center [17, 66] width 5 height 7
select select "service"
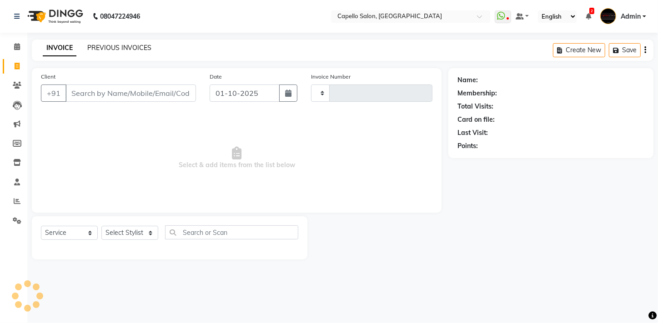
type input "2124"
select select "810"
click at [104, 51] on link "PREVIOUS INVOICES" at bounding box center [119, 48] width 64 height 8
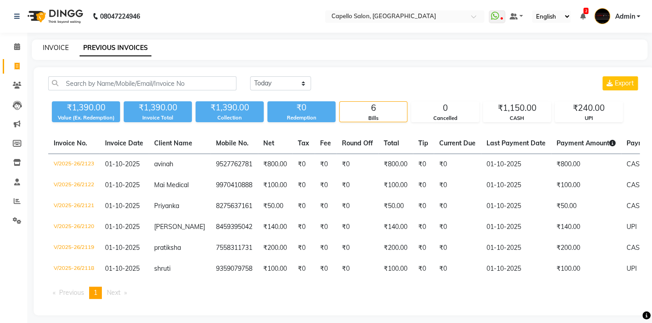
click at [61, 47] on link "INVOICE" at bounding box center [56, 48] width 26 height 8
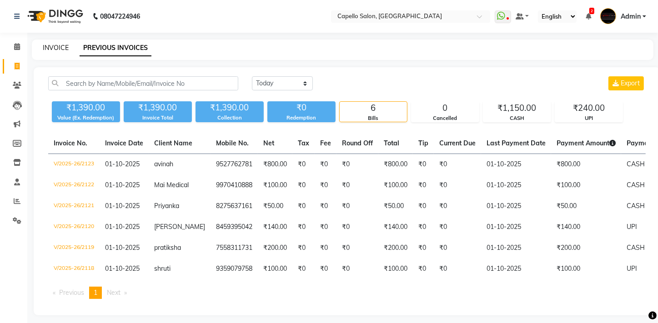
select select "810"
select select "service"
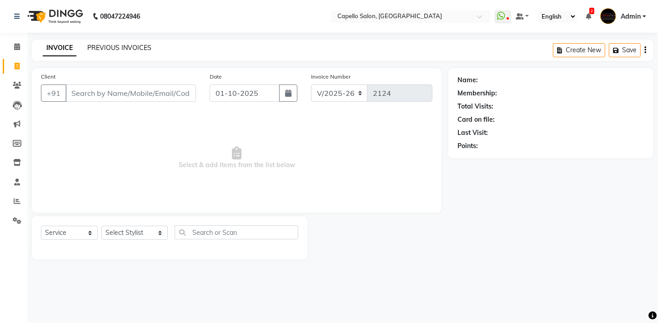
click at [129, 47] on link "PREVIOUS INVOICES" at bounding box center [119, 48] width 64 height 8
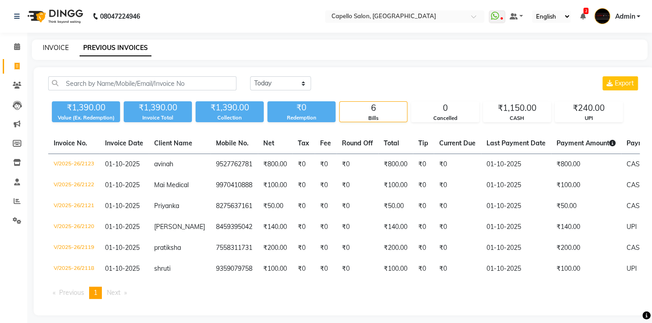
click at [61, 51] on link "INVOICE" at bounding box center [56, 48] width 26 height 8
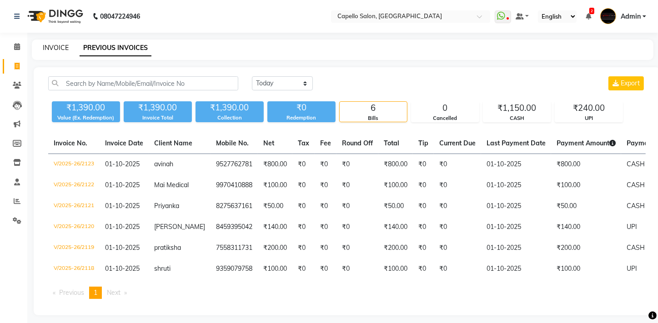
select select "service"
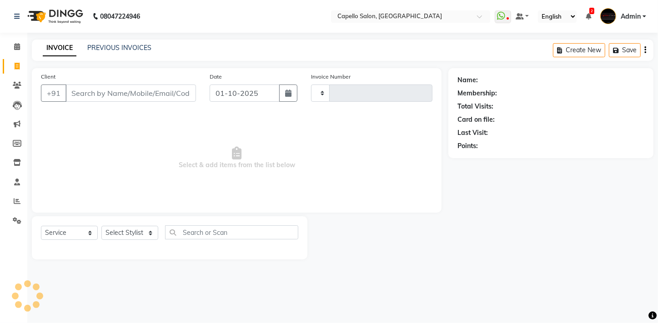
type input "2124"
select select "810"
click at [69, 236] on select "Select Service Product Membership Package Voucher Prepaid Gift Card" at bounding box center [69, 233] width 57 height 14
select select "product"
click at [41, 226] on select "Select Service Product Membership Package Voucher Prepaid Gift Card" at bounding box center [69, 233] width 57 height 14
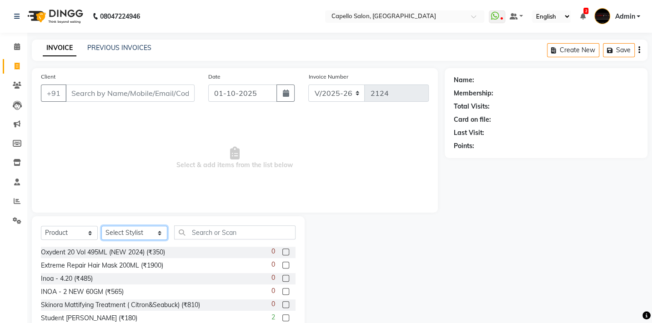
click at [121, 232] on select "Select Stylist Admin [PERSON_NAME] BHARTI [PERSON_NAME] [PERSON_NAME] Gadhchiro…" at bounding box center [134, 233] width 66 height 14
click at [61, 194] on span "Select & add items from the list below" at bounding box center [235, 158] width 388 height 91
click at [15, 42] on span at bounding box center [17, 47] width 16 height 10
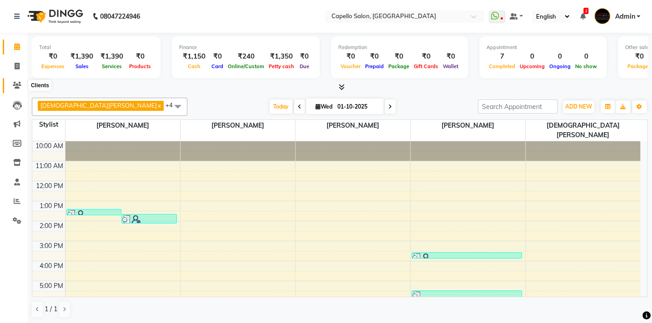
click at [20, 86] on icon at bounding box center [17, 85] width 9 height 7
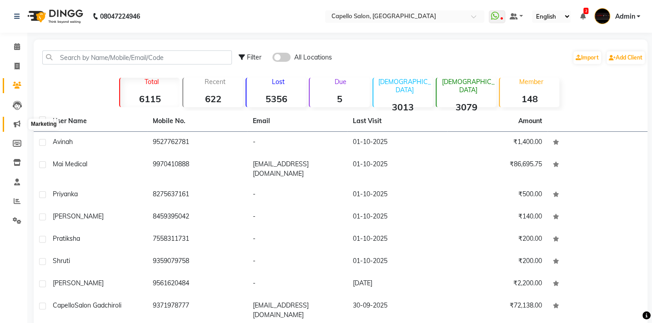
click at [14, 119] on span at bounding box center [17, 124] width 16 height 10
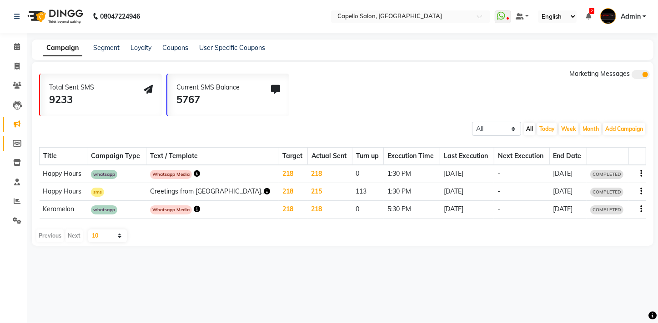
click at [18, 146] on icon at bounding box center [17, 143] width 9 height 7
select select
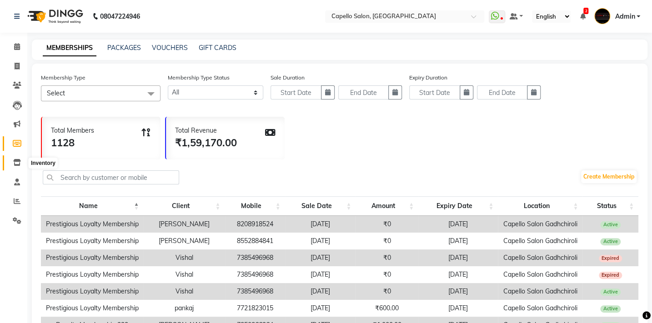
click at [18, 165] on icon at bounding box center [17, 162] width 8 height 7
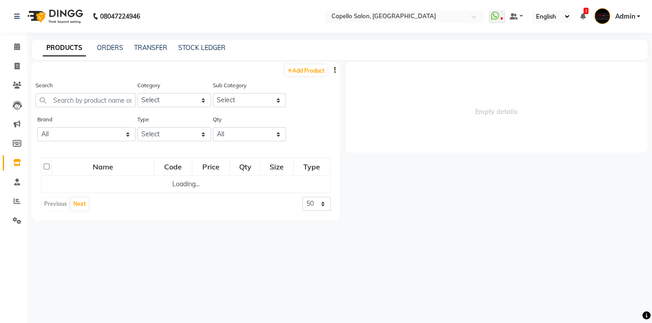
select select
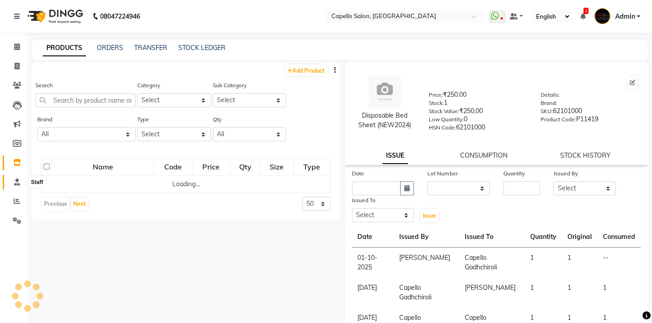
click at [17, 179] on icon at bounding box center [17, 182] width 6 height 7
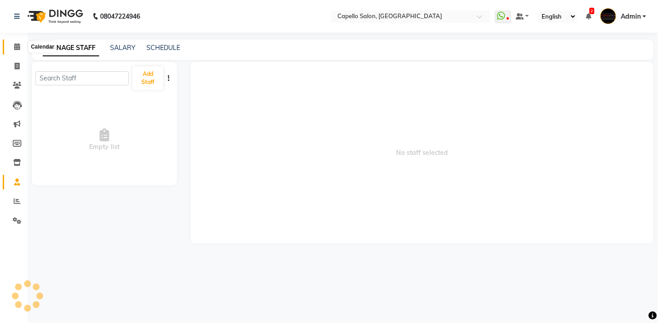
click at [18, 48] on icon at bounding box center [17, 46] width 6 height 7
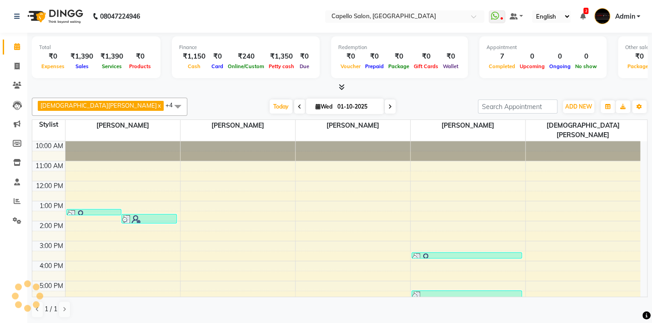
click at [341, 86] on icon at bounding box center [342, 87] width 6 height 7
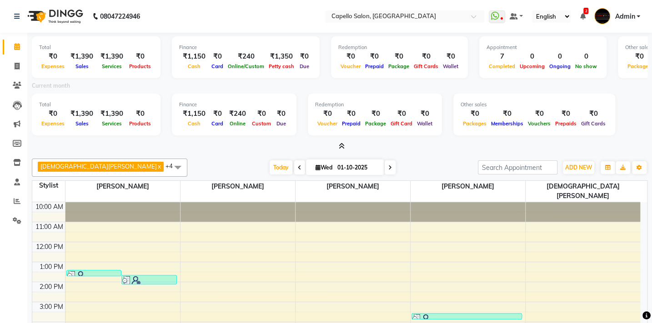
click at [337, 147] on span at bounding box center [340, 147] width 10 height 10
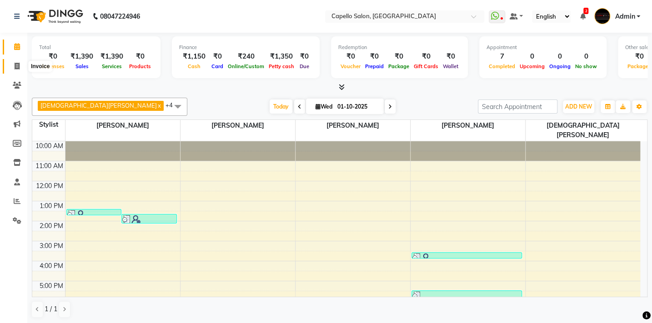
click at [16, 63] on icon at bounding box center [17, 66] width 5 height 7
select select "service"
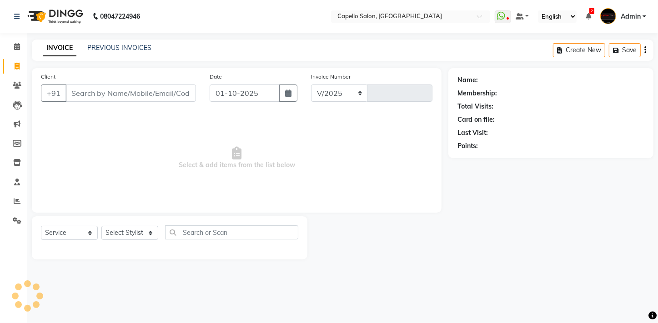
select select "810"
type input "2124"
click at [118, 43] on div "PREVIOUS INVOICES" at bounding box center [119, 48] width 64 height 10
click at [115, 45] on link "PREVIOUS INVOICES" at bounding box center [119, 48] width 64 height 8
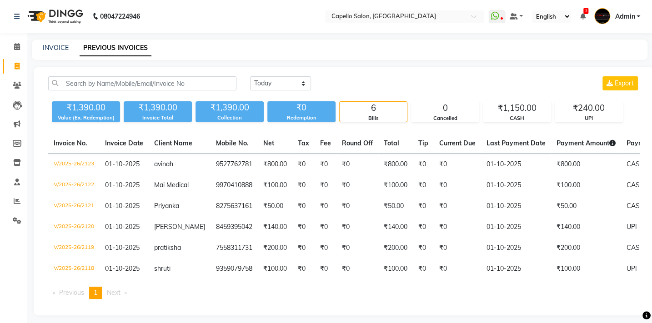
click at [247, 75] on div "[DATE] [DATE] Custom Range Export ₹1,390.00 Value (Ex. Redemption) ₹1,390.00 In…" at bounding box center [344, 191] width 621 height 248
click at [262, 76] on select "[DATE] [DATE] Custom Range" at bounding box center [280, 83] width 61 height 14
select select "[DATE]"
click at [250, 76] on select "[DATE] [DATE] Custom Range" at bounding box center [280, 83] width 61 height 14
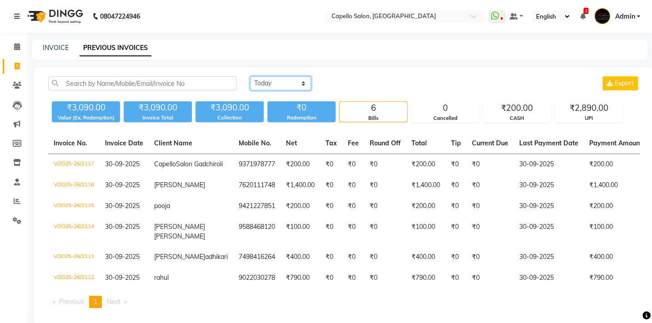
click at [279, 84] on select "[DATE] [DATE] Custom Range" at bounding box center [280, 83] width 61 height 14
drag, startPoint x: 16, startPoint y: 45, endPoint x: 19, endPoint y: 64, distance: 19.4
click at [16, 45] on icon at bounding box center [17, 46] width 6 height 7
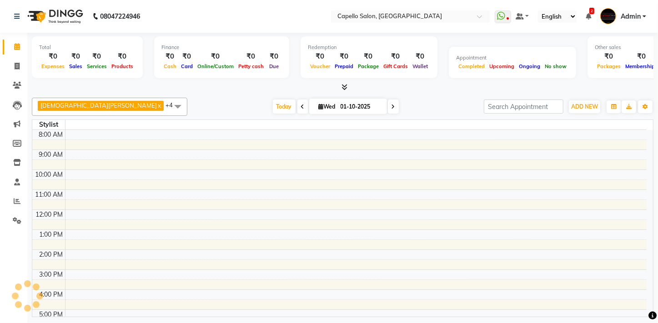
drag, startPoint x: 141, startPoint y: 299, endPoint x: 156, endPoint y: 326, distance: 30.3
click at [156, 323] on html "08047224946 Select Location × Capello Salon, Gadhchiroli WhatsApp Status ✕ Stat…" at bounding box center [329, 161] width 658 height 323
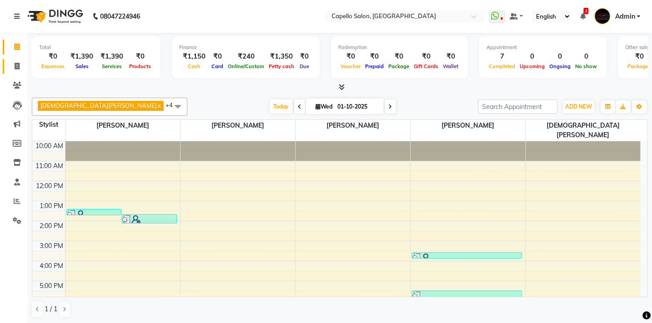
click at [17, 65] on icon at bounding box center [17, 66] width 5 height 7
select select "service"
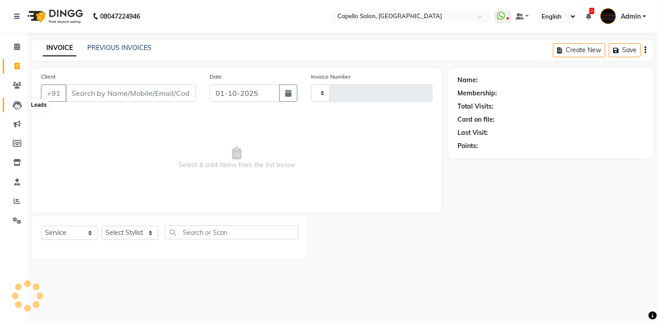
click at [17, 108] on icon at bounding box center [17, 105] width 9 height 9
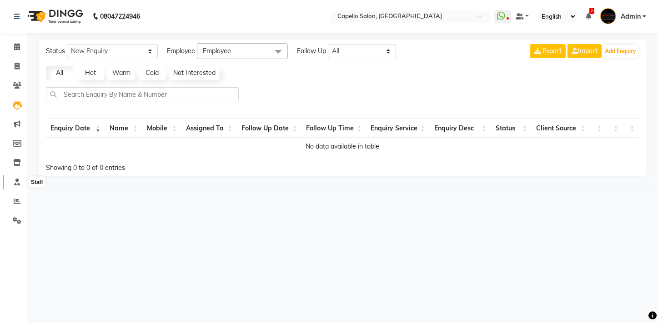
click at [17, 182] on icon at bounding box center [17, 182] width 6 height 7
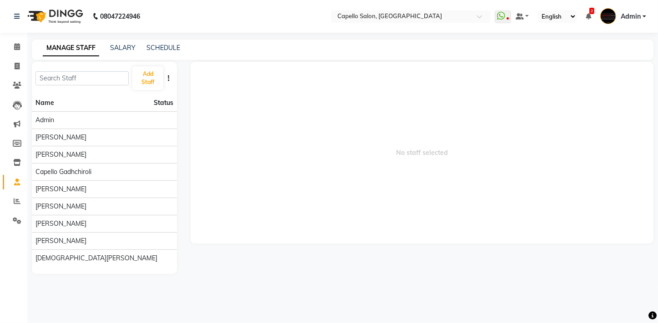
drag, startPoint x: 360, startPoint y: 225, endPoint x: 217, endPoint y: 225, distance: 143.3
click at [353, 225] on span "No staff selected" at bounding box center [422, 153] width 463 height 182
click at [18, 200] on icon at bounding box center [17, 201] width 7 height 7
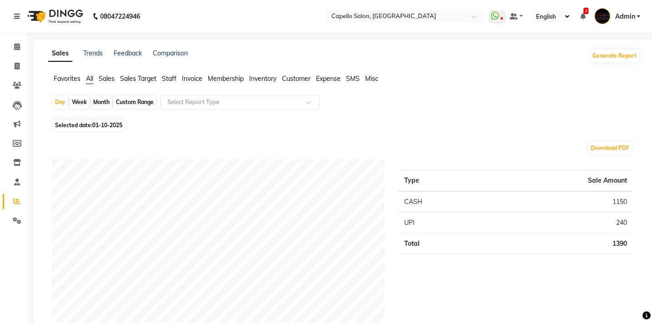
click at [195, 79] on span "Invoice" at bounding box center [192, 79] width 20 height 8
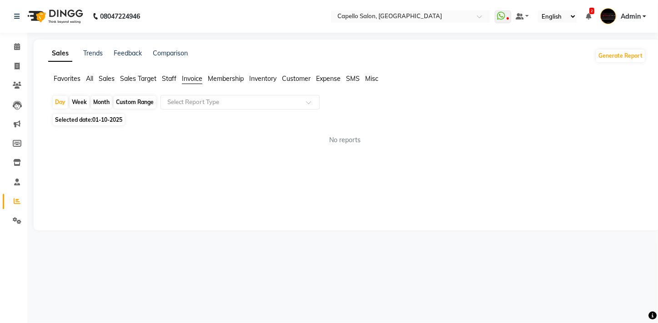
click at [231, 76] on span "Membership" at bounding box center [226, 79] width 36 height 8
click at [273, 78] on span "Inventory" at bounding box center [262, 79] width 27 height 8
click at [309, 74] on li "Customer" at bounding box center [296, 79] width 29 height 10
click at [293, 78] on span "Customer" at bounding box center [296, 79] width 29 height 8
click at [218, 88] on div "Favorites All Sales Sales Target Staff Invoice Membership Inventory Customer Ex…" at bounding box center [346, 82] width 611 height 17
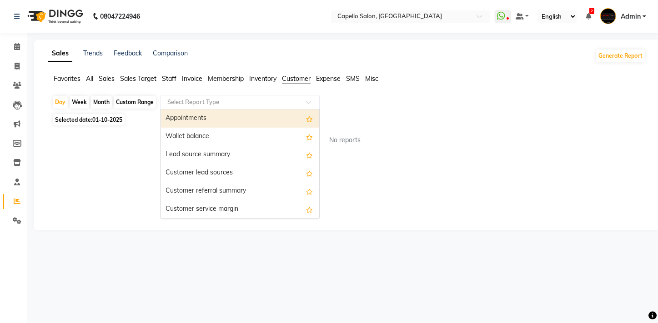
click at [218, 98] on input "text" at bounding box center [231, 102] width 131 height 9
click at [323, 77] on span "Expense" at bounding box center [328, 79] width 25 height 8
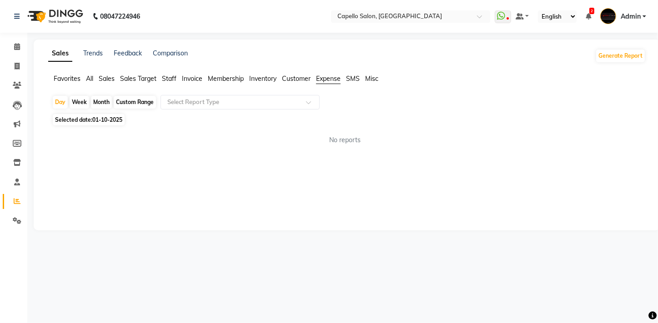
click at [221, 114] on div "Day Week Month Custom Range Select Report Type Selected date: [DATE] No reports…" at bounding box center [347, 123] width 598 height 57
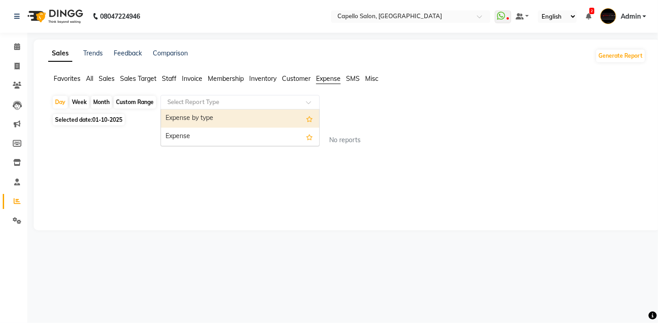
click at [222, 108] on div "Select Report Type" at bounding box center [240, 102] width 159 height 15
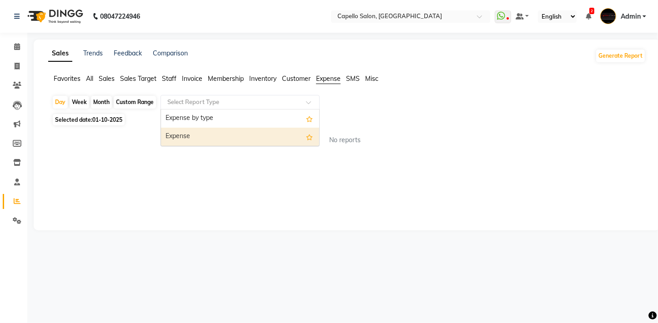
click at [221, 131] on div "Expense" at bounding box center [240, 137] width 158 height 18
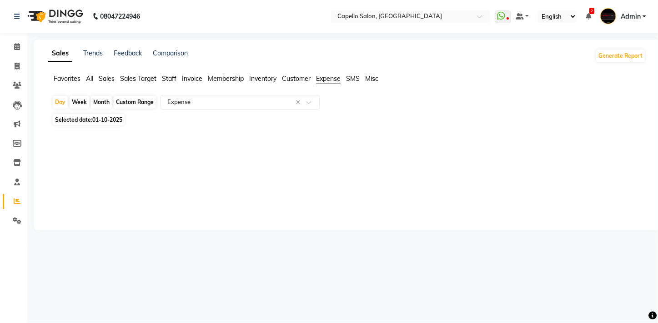
click at [101, 97] on div "Month" at bounding box center [101, 102] width 21 height 13
select select "10"
select select "2025"
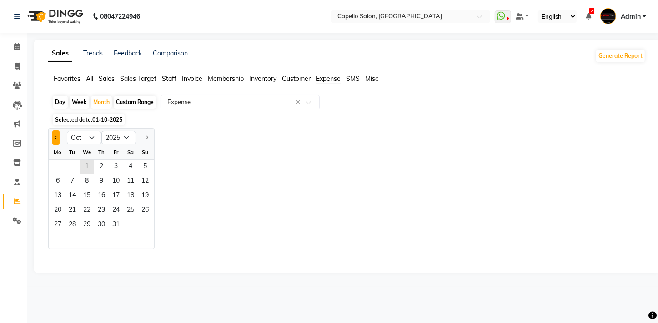
click at [54, 138] on button "Previous month" at bounding box center [55, 138] width 7 height 15
select select "9"
click at [54, 165] on span "1" at bounding box center [57, 167] width 15 height 15
select select "full_report"
select select "csv"
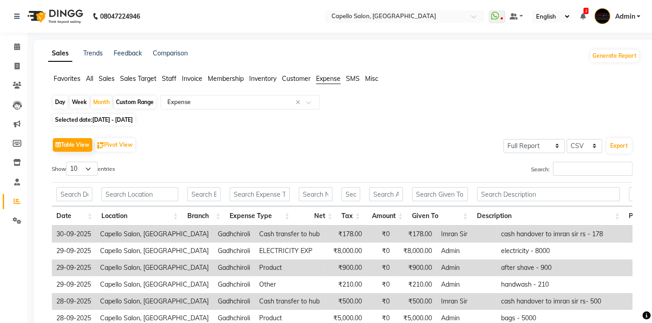
click at [12, 55] on li "Calendar" at bounding box center [13, 47] width 27 height 20
click at [18, 43] on icon at bounding box center [17, 46] width 6 height 7
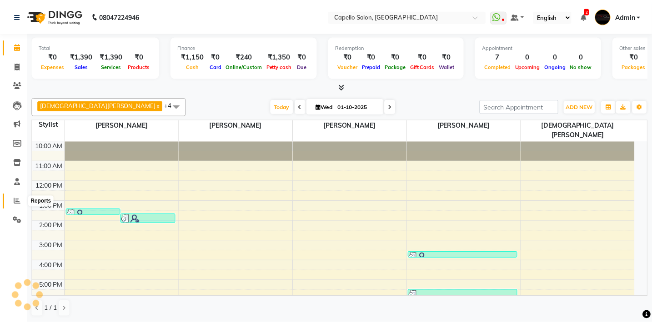
scroll to position [36, 0]
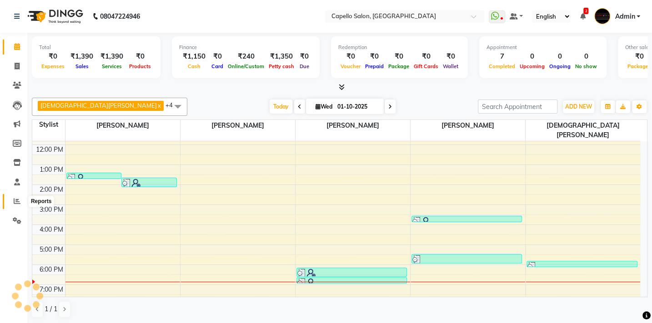
click at [17, 200] on icon at bounding box center [17, 201] width 7 height 7
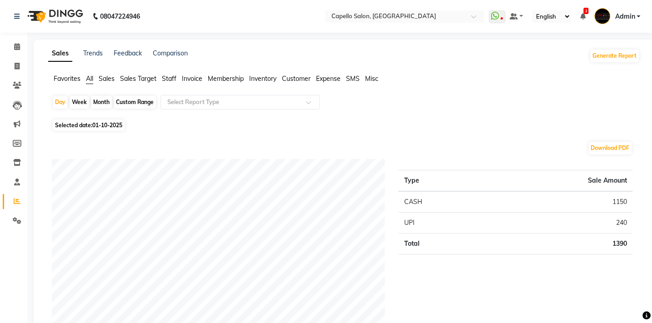
click at [334, 75] on span "Expense" at bounding box center [328, 79] width 25 height 8
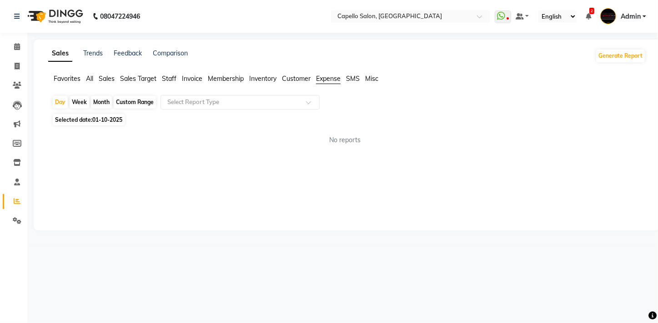
click at [104, 77] on span "Sales" at bounding box center [107, 79] width 16 height 8
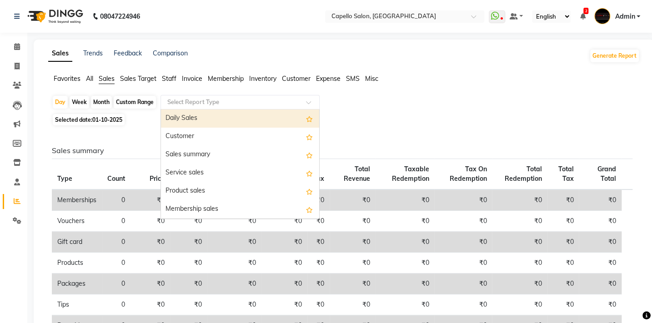
click at [198, 96] on div "Select Report Type" at bounding box center [240, 102] width 159 height 15
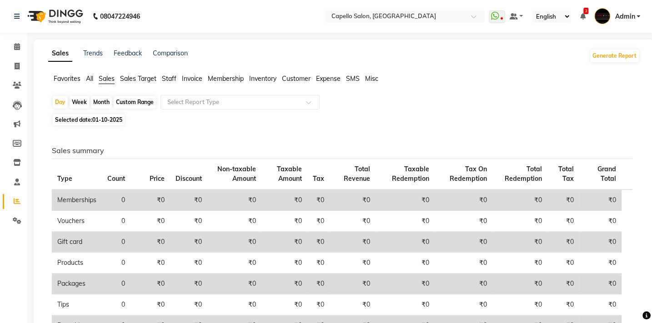
click at [80, 111] on div "Day Week Month Custom Range Select Report Type" at bounding box center [344, 103] width 584 height 16
click at [82, 116] on span "Selected date: [DATE]" at bounding box center [89, 119] width 72 height 11
select select "10"
select select "2025"
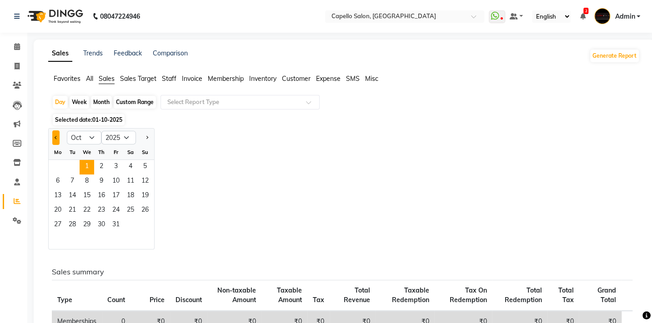
click at [54, 136] on button "Previous month" at bounding box center [55, 138] width 7 height 15
select select "9"
click at [59, 166] on span "1" at bounding box center [57, 167] width 15 height 15
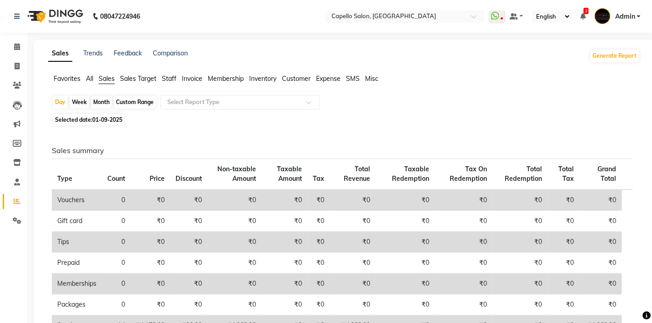
click at [102, 103] on div "Month" at bounding box center [101, 102] width 21 height 13
select select "9"
select select "2025"
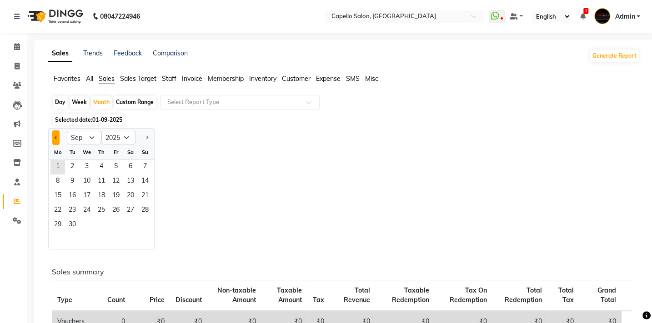
click at [52, 136] on button "Previous month" at bounding box center [55, 138] width 7 height 15
click at [124, 137] on select "2015 2016 2017 2018 2019 2020 2021 2022 2023 2024 2025 2026 2027 2028 2029 2030…" at bounding box center [118, 138] width 35 height 14
click at [253, 191] on div "Jan Feb Mar Apr May Jun [DATE] Aug Sep Oct Nov [DATE] 2016 2017 2018 2019 2020 …" at bounding box center [344, 188] width 592 height 121
drag, startPoint x: 146, startPoint y: 135, endPoint x: 136, endPoint y: 147, distance: 15.8
click at [143, 137] on button "Next month" at bounding box center [146, 138] width 7 height 15
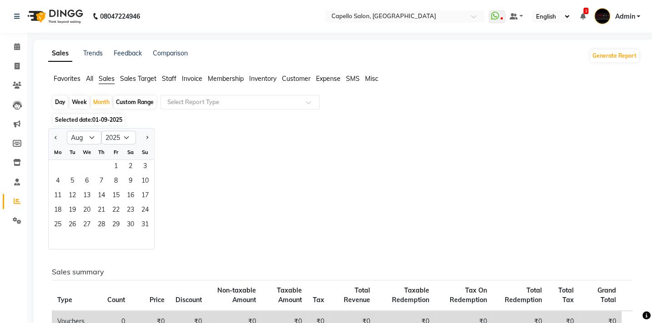
select select "9"
click at [58, 165] on span "1" at bounding box center [57, 167] width 15 height 15
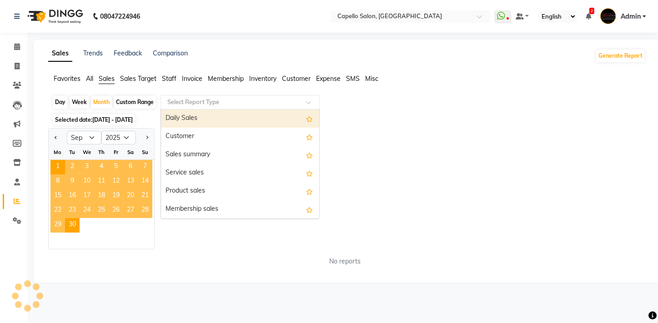
click at [253, 100] on input "text" at bounding box center [231, 102] width 131 height 9
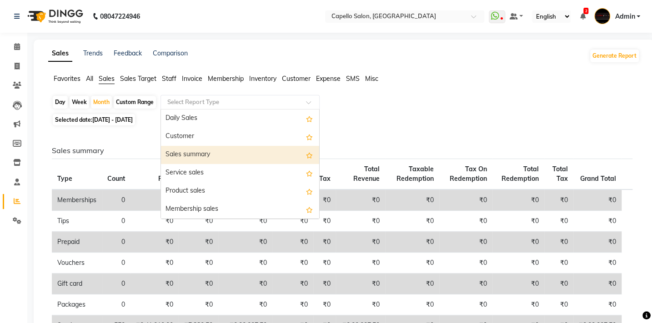
click at [245, 159] on div "Sales summary" at bounding box center [240, 155] width 158 height 18
select select "full_report"
select select "csv"
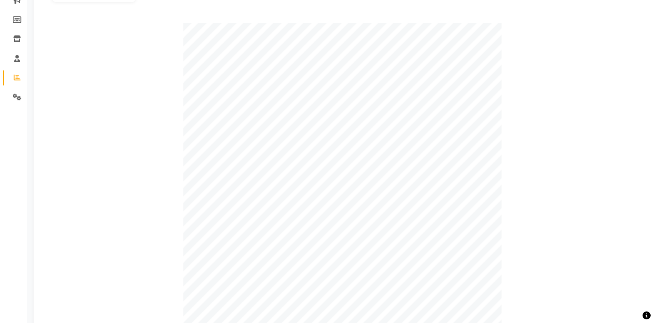
scroll to position [41, 0]
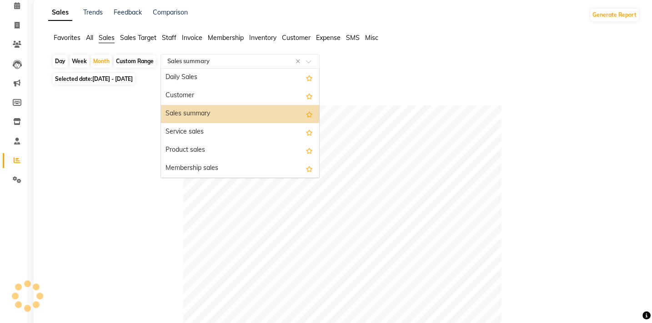
click at [191, 62] on input "text" at bounding box center [231, 61] width 131 height 9
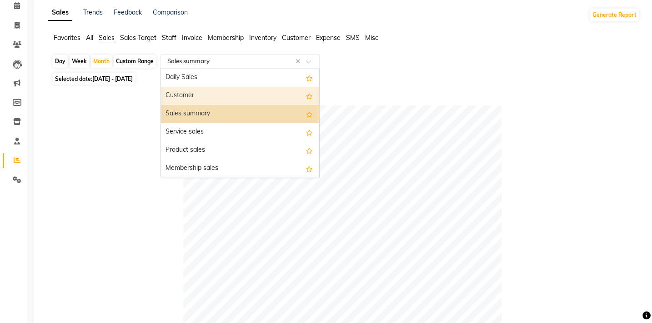
click at [189, 94] on div "Customer" at bounding box center [240, 96] width 158 height 18
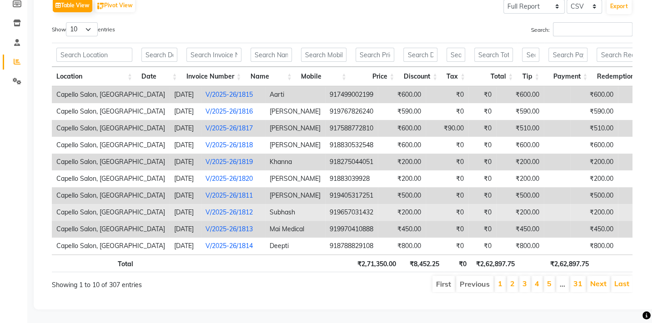
scroll to position [151, 0]
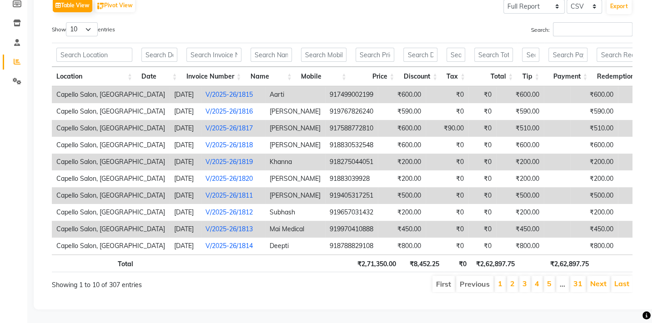
click at [518, 278] on li "2" at bounding box center [512, 284] width 11 height 16
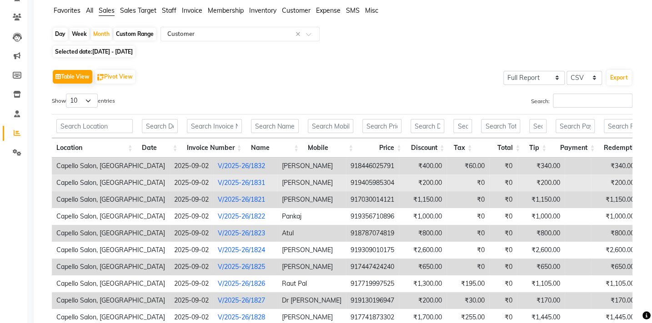
scroll to position [0, 0]
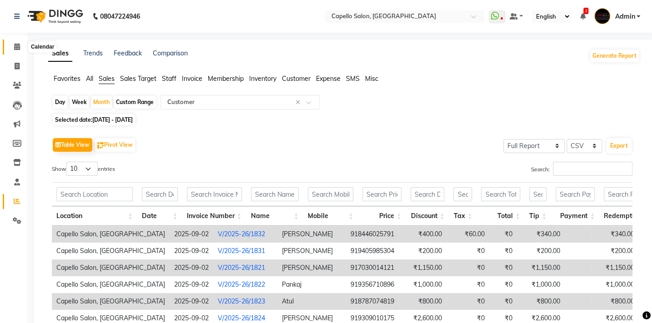
click at [17, 44] on icon at bounding box center [17, 46] width 6 height 7
